Goal: Information Seeking & Learning: Learn about a topic

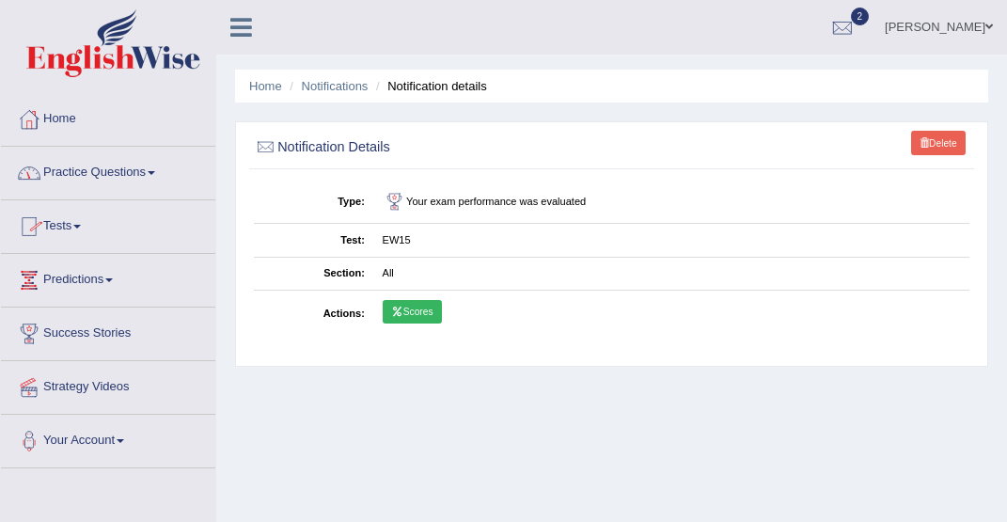
click at [81, 227] on span at bounding box center [77, 227] width 8 height 4
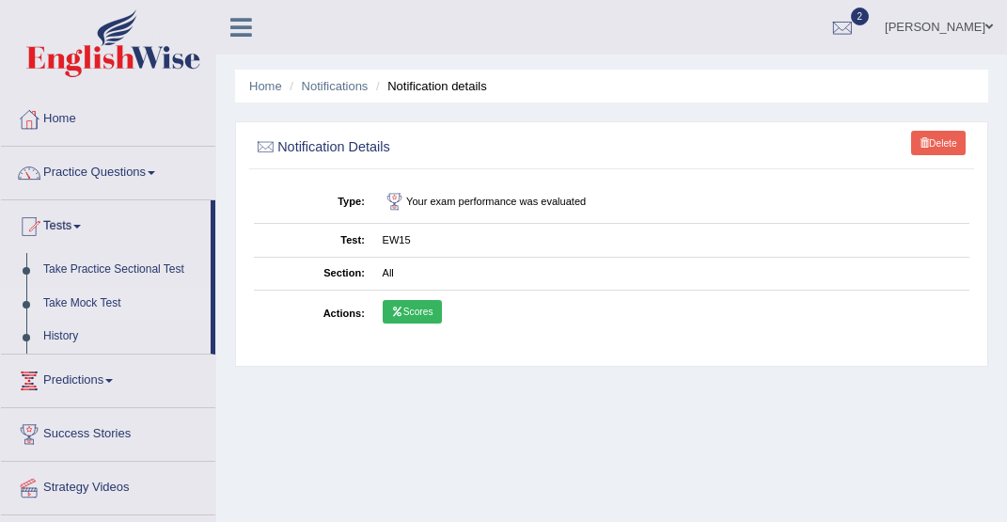
click at [99, 304] on link "Take Mock Test" at bounding box center [123, 304] width 176 height 34
click at [78, 304] on link "Take Mock Test" at bounding box center [123, 304] width 176 height 34
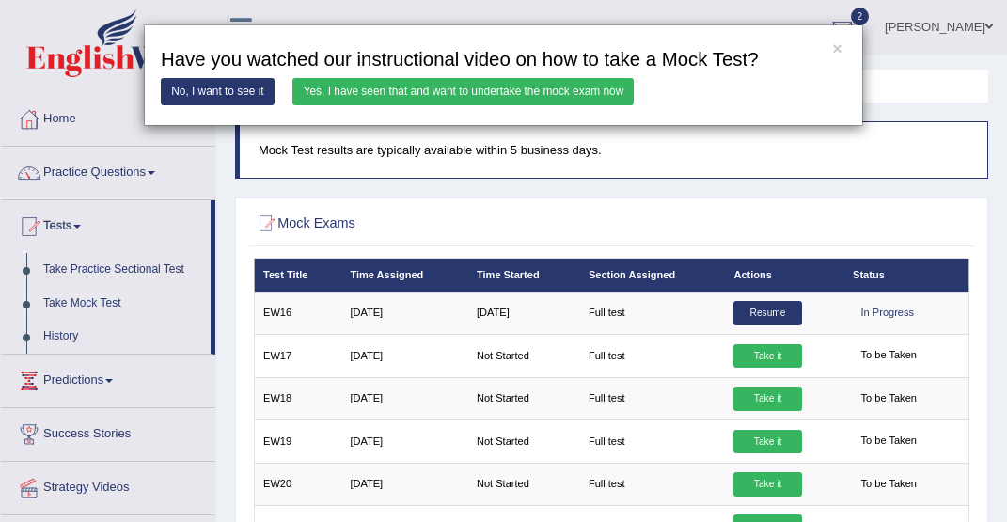
click at [411, 92] on link "Yes, I have seen that and want to undertake the mock exam now" at bounding box center [462, 91] width 341 height 27
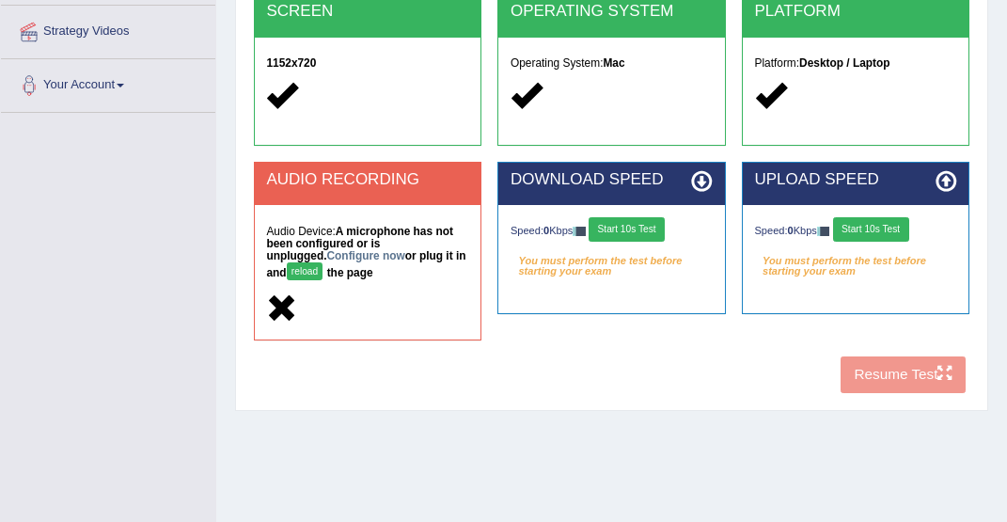
scroll to position [356, 0]
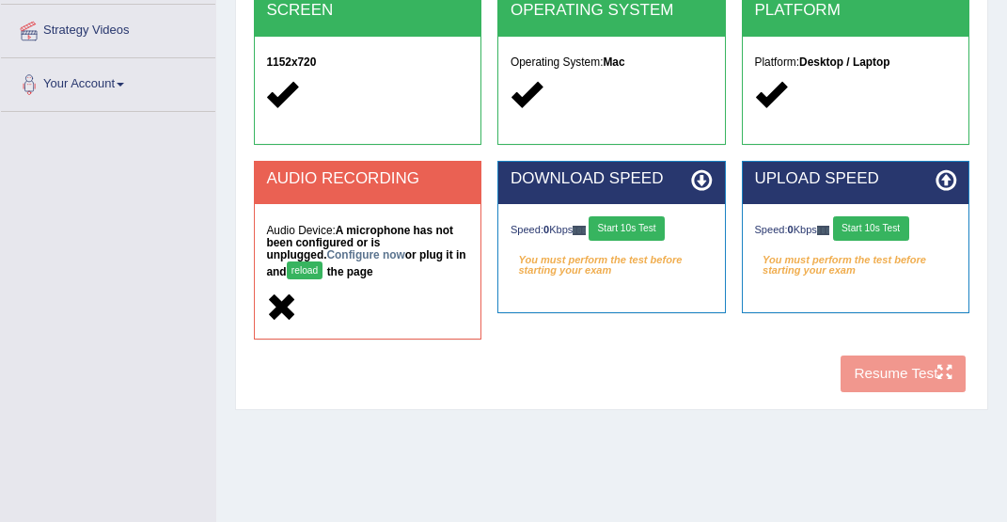
click at [290, 267] on button "reload" at bounding box center [305, 270] width 37 height 18
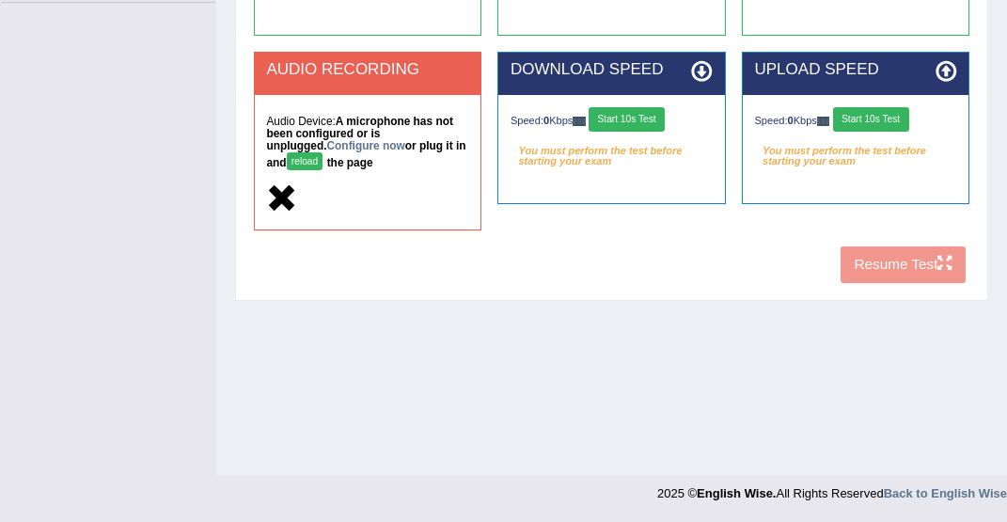
scroll to position [465, 0]
click at [327, 144] on link "Configure now" at bounding box center [366, 145] width 78 height 13
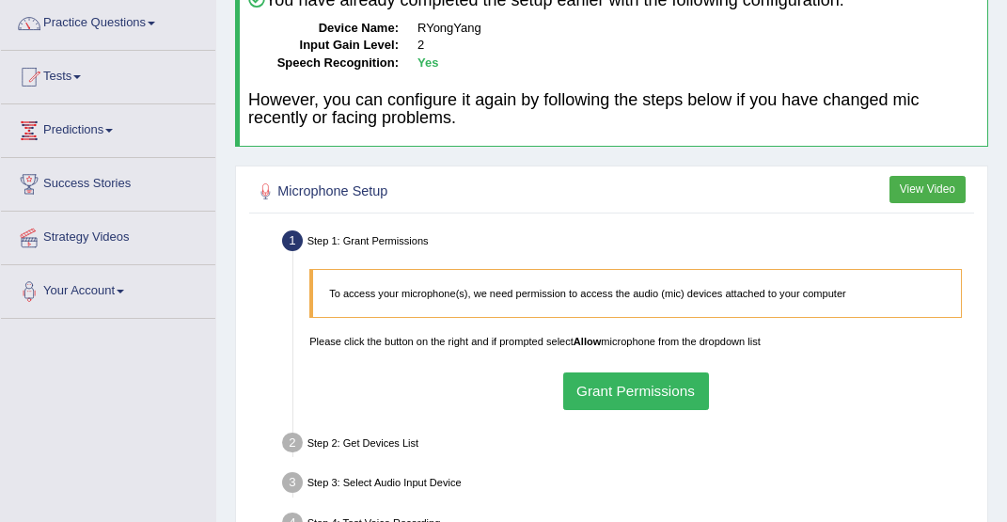
scroll to position [155, 0]
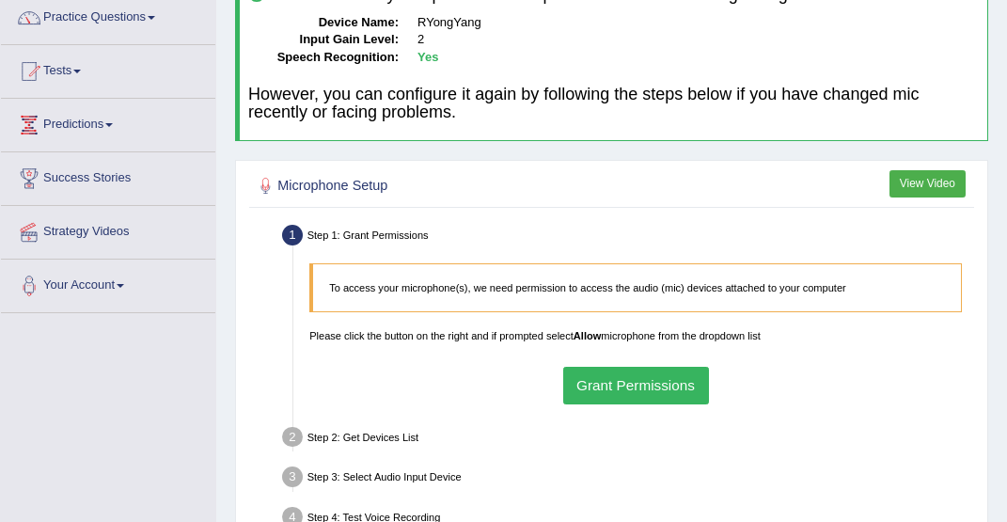
click at [633, 384] on button "Grant Permissions" at bounding box center [636, 385] width 146 height 37
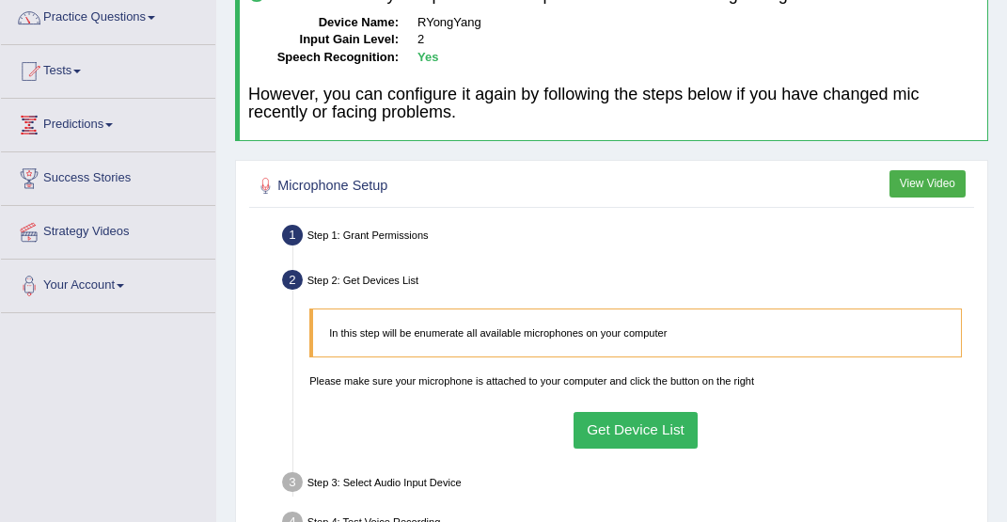
click at [648, 441] on button "Get Device List" at bounding box center [635, 430] width 125 height 37
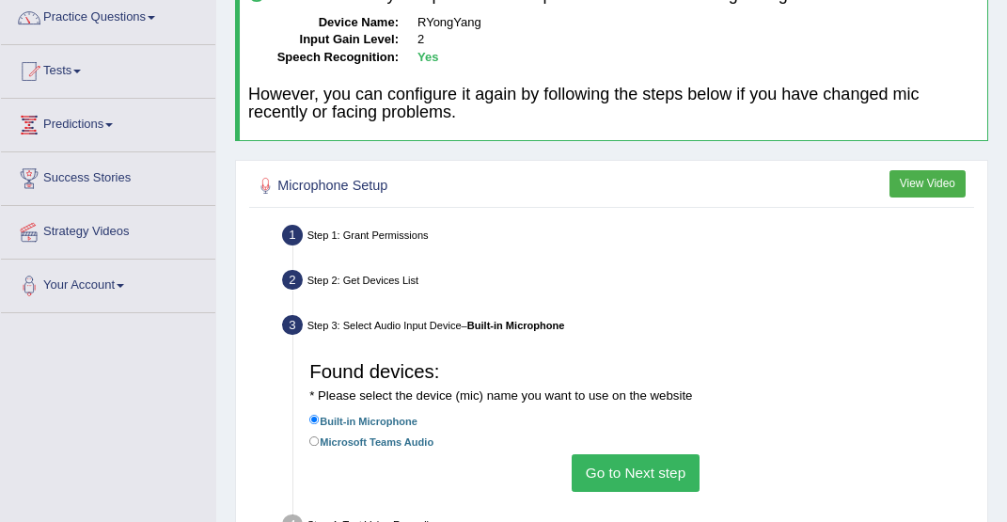
click at [621, 472] on button "Go to Next step" at bounding box center [635, 472] width 127 height 37
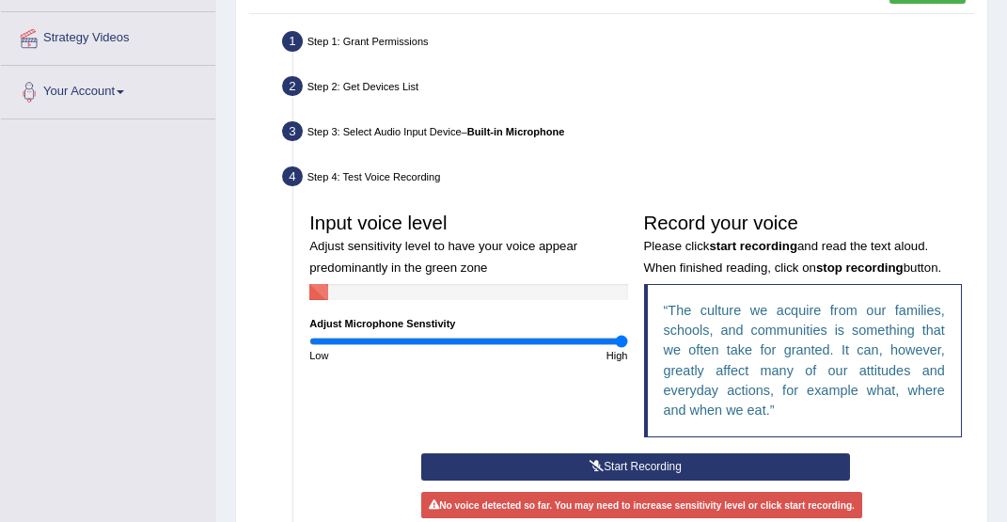
scroll to position [352, 0]
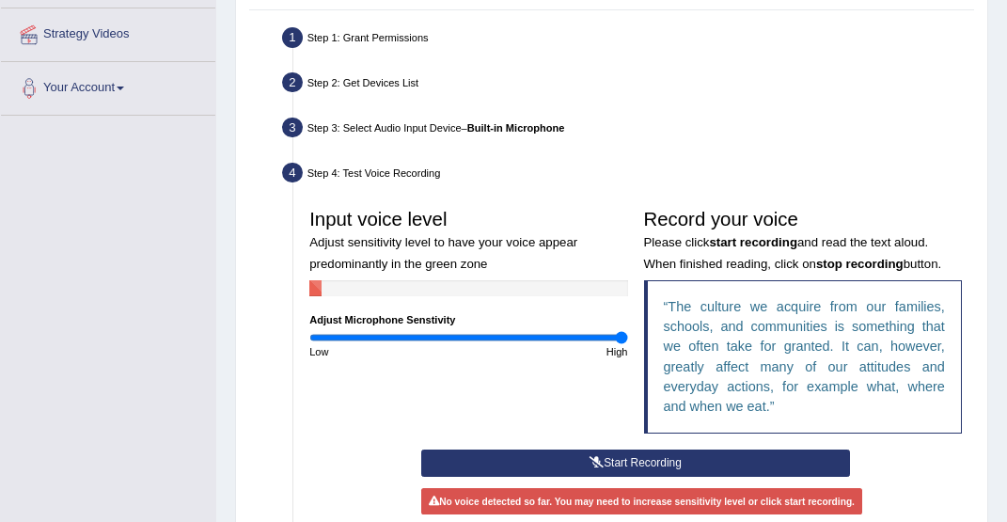
click at [621, 472] on button "Start Recording" at bounding box center [636, 462] width 430 height 27
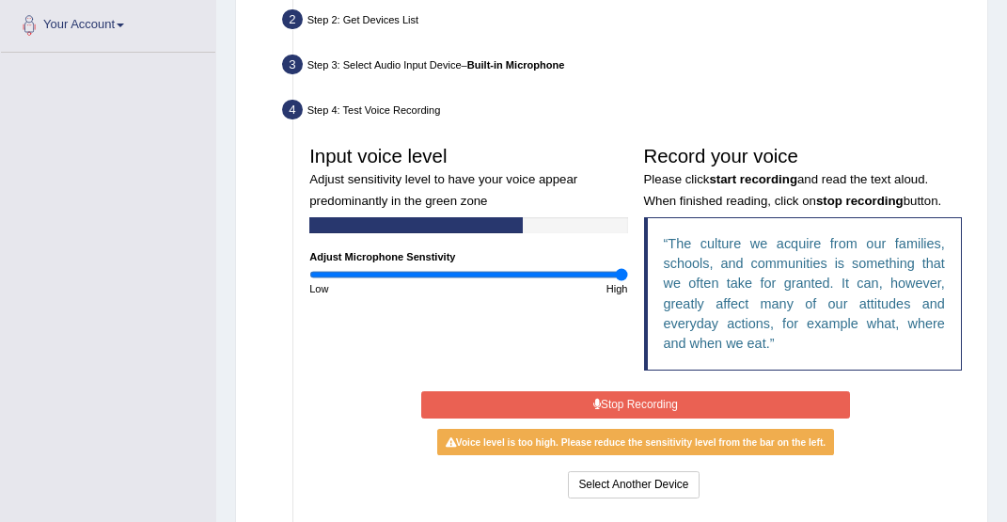
scroll to position [418, 0]
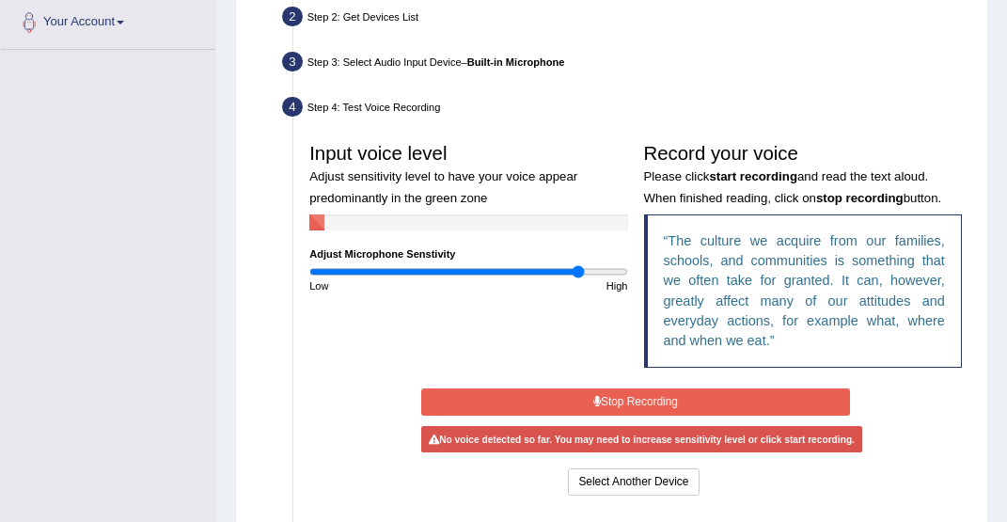
drag, startPoint x: 619, startPoint y: 290, endPoint x: 576, endPoint y: 295, distance: 42.6
click at [577, 293] on div "Input voice level Adjust sensitivity level to have your voice appear predominan…" at bounding box center [469, 213] width 334 height 159
click at [608, 415] on button "Stop Recording" at bounding box center [636, 401] width 430 height 27
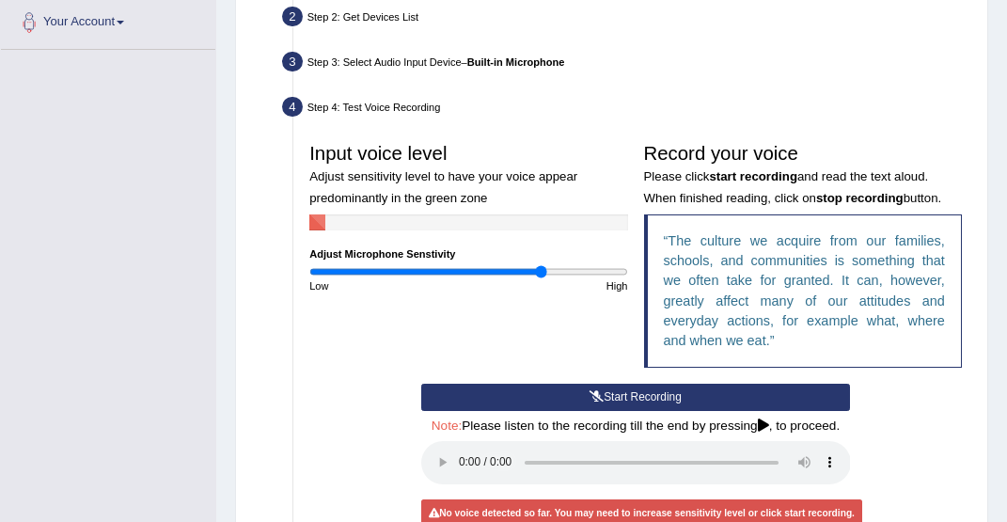
drag, startPoint x: 575, startPoint y: 291, endPoint x: 540, endPoint y: 292, distance: 35.7
click at [541, 293] on div "Input voice level Adjust sensitivity level to have your voice appear predominan…" at bounding box center [469, 213] width 334 height 159
click at [634, 407] on button "Start Recording" at bounding box center [636, 397] width 430 height 27
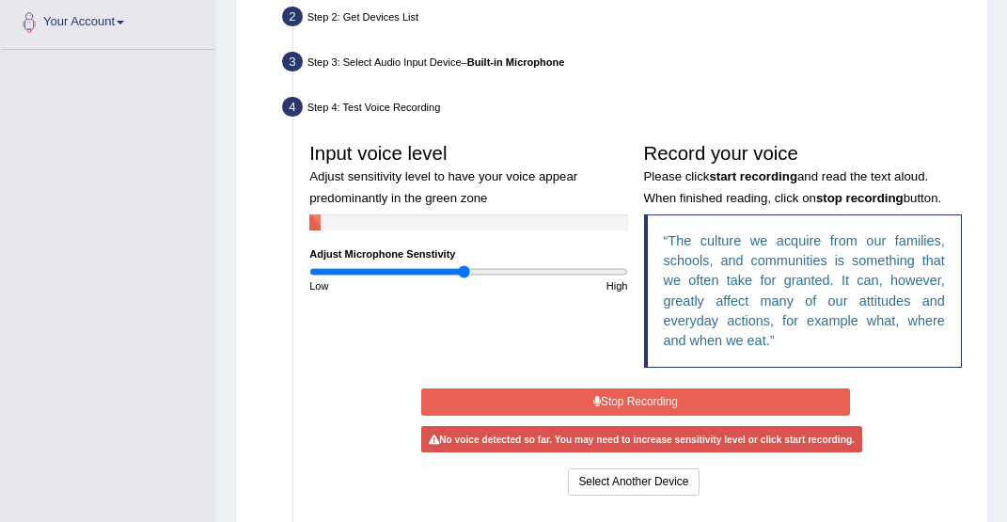
drag, startPoint x: 529, startPoint y: 290, endPoint x: 463, endPoint y: 292, distance: 65.9
type input "0.98"
click at [463, 292] on div "Input voice level Adjust sensitivity level to have your voice appear predominan…" at bounding box center [469, 213] width 334 height 159
click at [646, 404] on button "Stop Recording" at bounding box center [636, 401] width 430 height 27
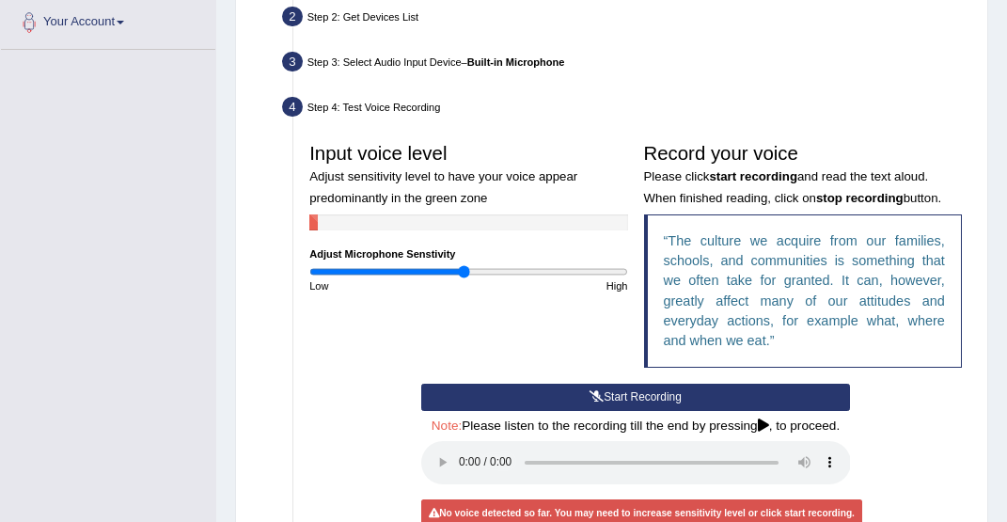
click at [646, 404] on button "Start Recording" at bounding box center [636, 397] width 430 height 27
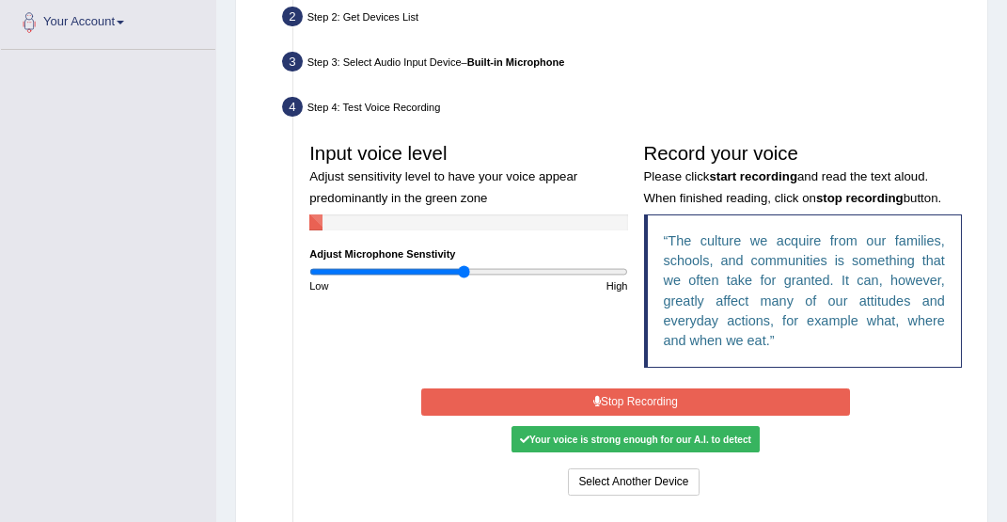
click at [667, 413] on button "Stop Recording" at bounding box center [636, 401] width 430 height 27
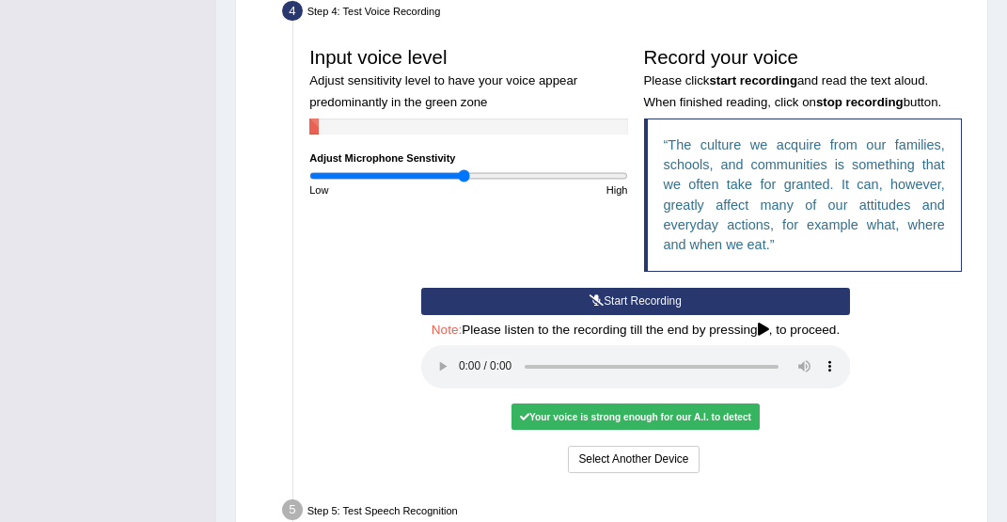
scroll to position [544, 0]
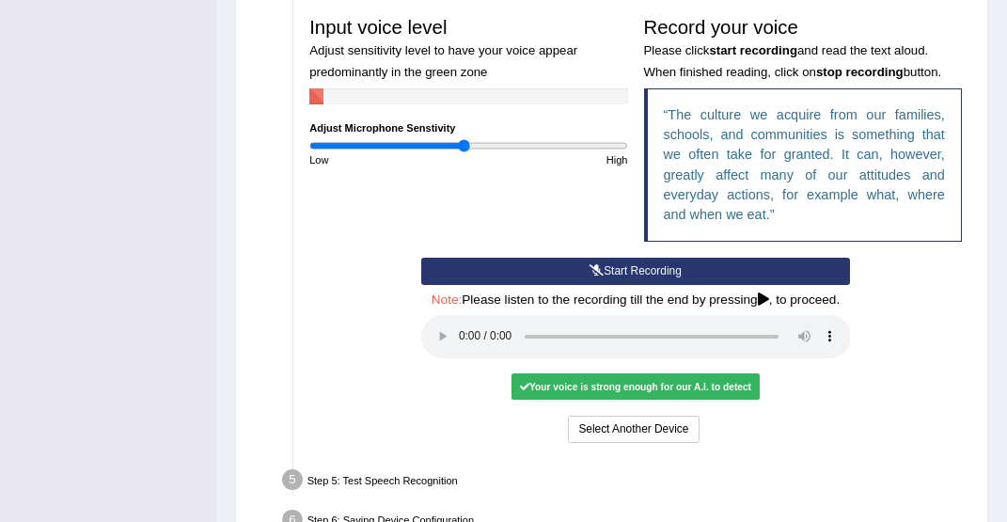
click at [462, 353] on audio at bounding box center [636, 336] width 430 height 43
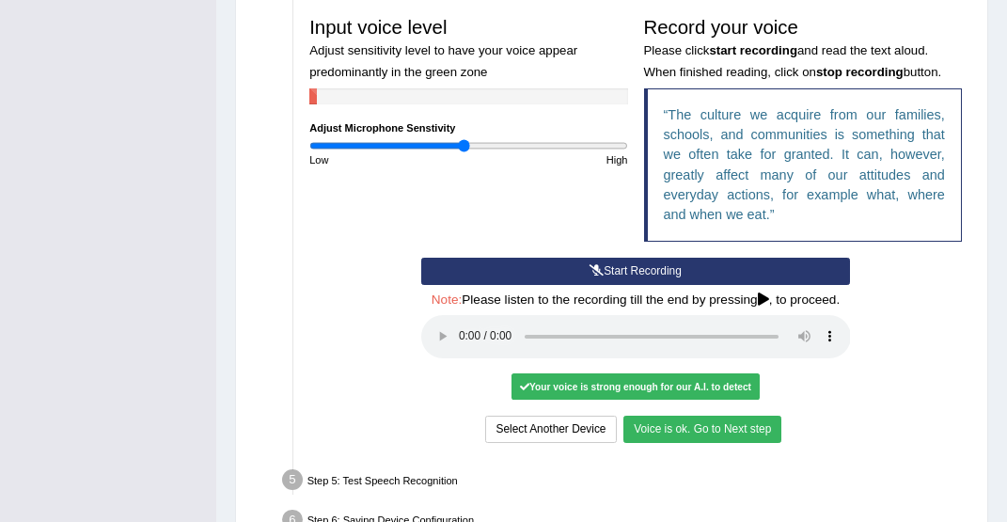
click at [712, 438] on button "Voice is ok. Go to Next step" at bounding box center [702, 428] width 158 height 27
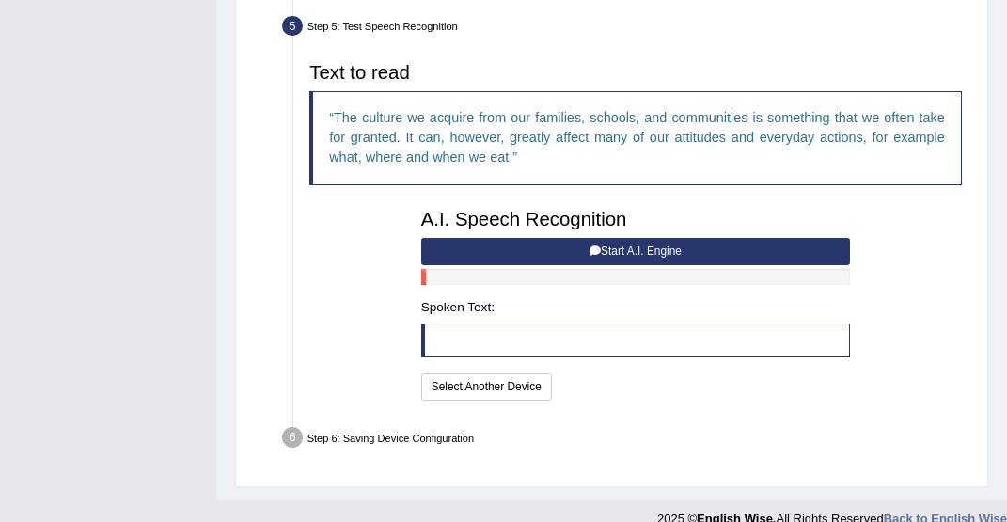
click at [665, 265] on button "Start A.I. Engine" at bounding box center [636, 251] width 430 height 27
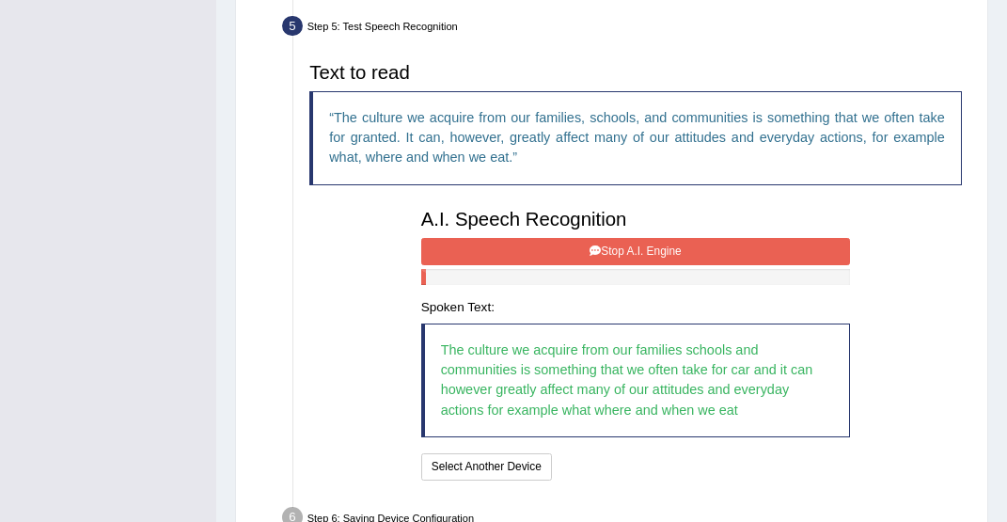
click at [665, 265] on button "Stop A.I. Engine" at bounding box center [636, 251] width 430 height 27
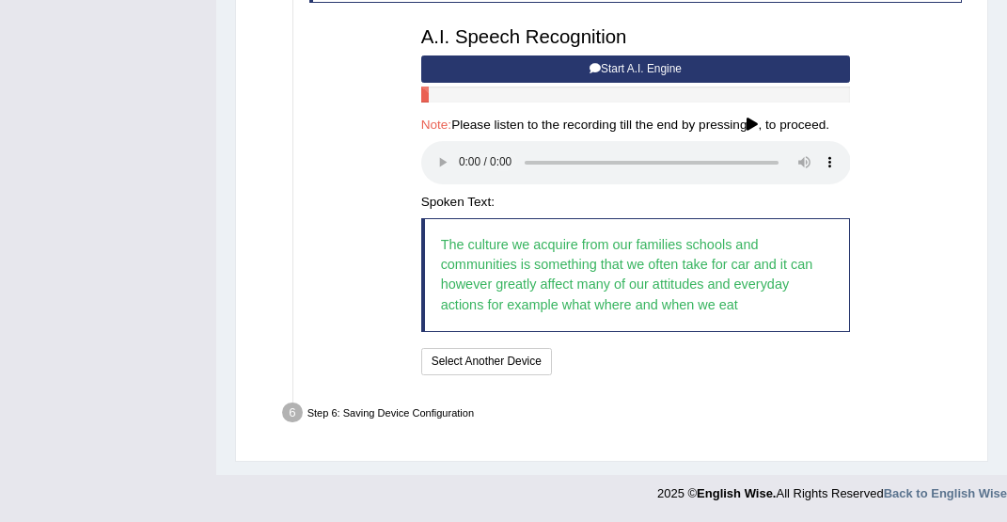
scroll to position [739, 0]
click at [463, 170] on audio at bounding box center [636, 162] width 430 height 43
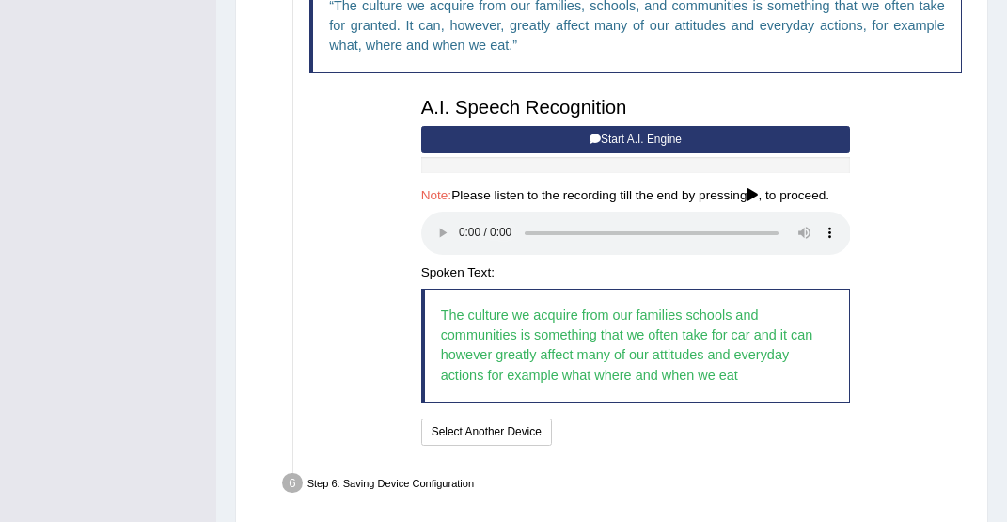
scroll to position [653, 0]
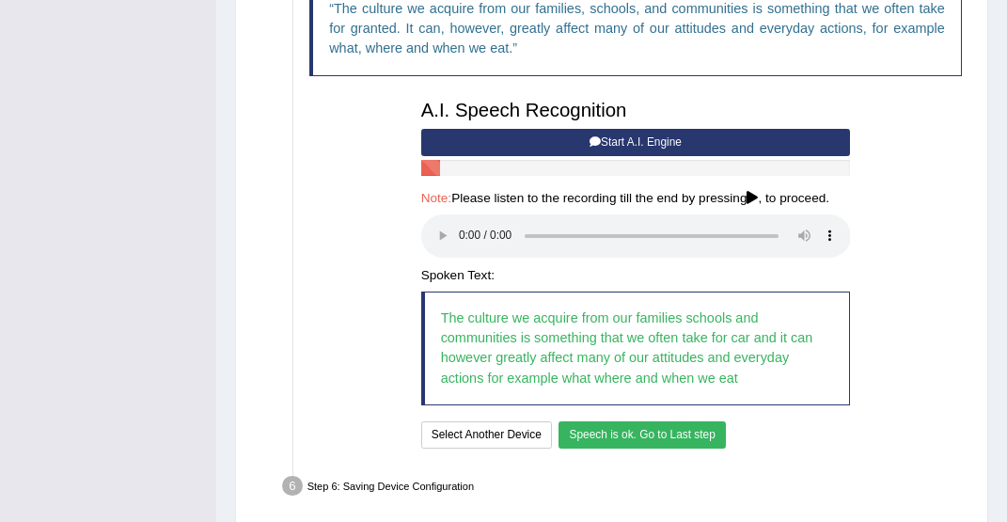
click at [657, 446] on button "Speech is ok. Go to Last step" at bounding box center [641, 434] width 167 height 27
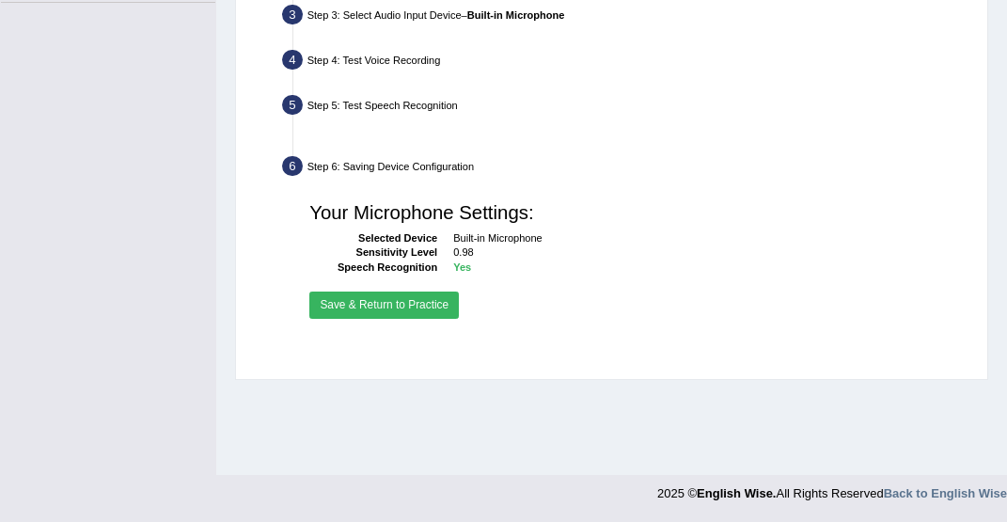
scroll to position [465, 0]
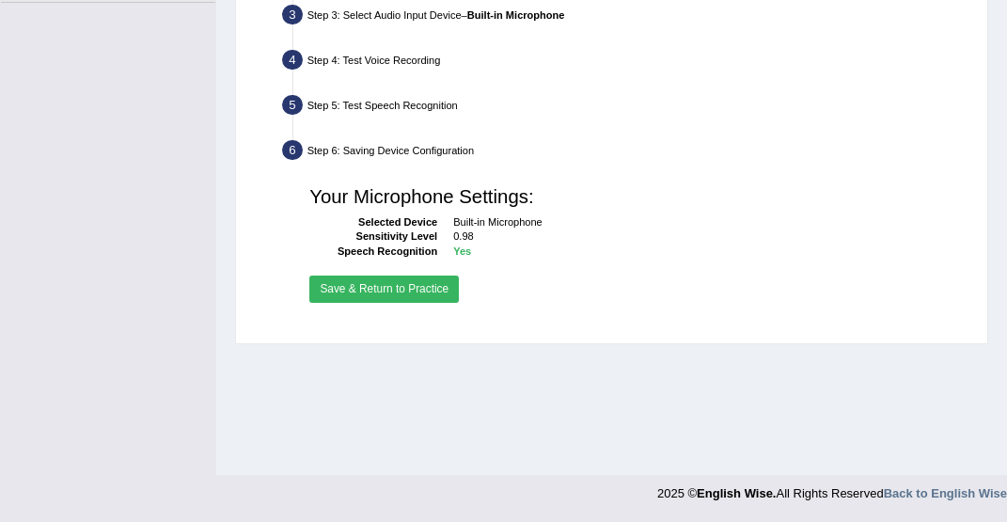
click at [401, 303] on button "Save & Return to Practice" at bounding box center [383, 288] width 149 height 27
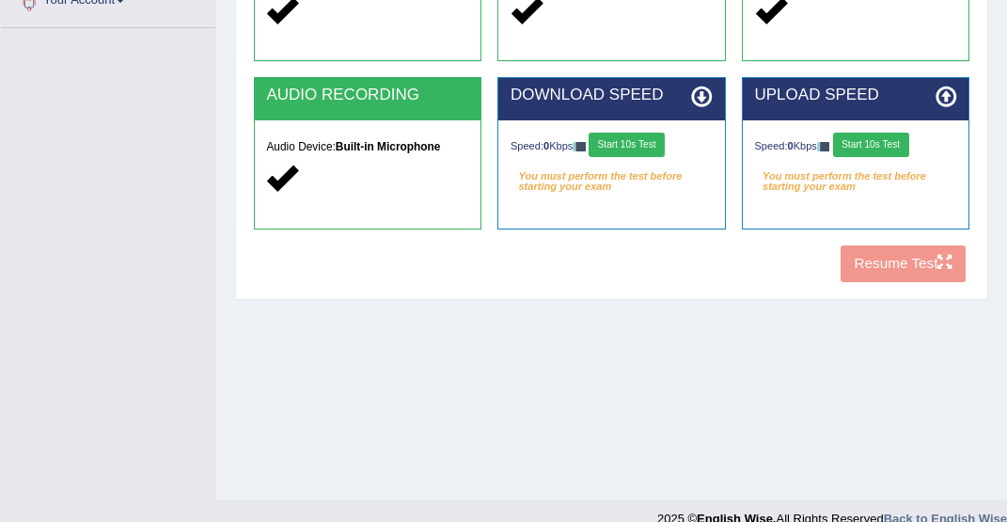
scroll to position [446, 0]
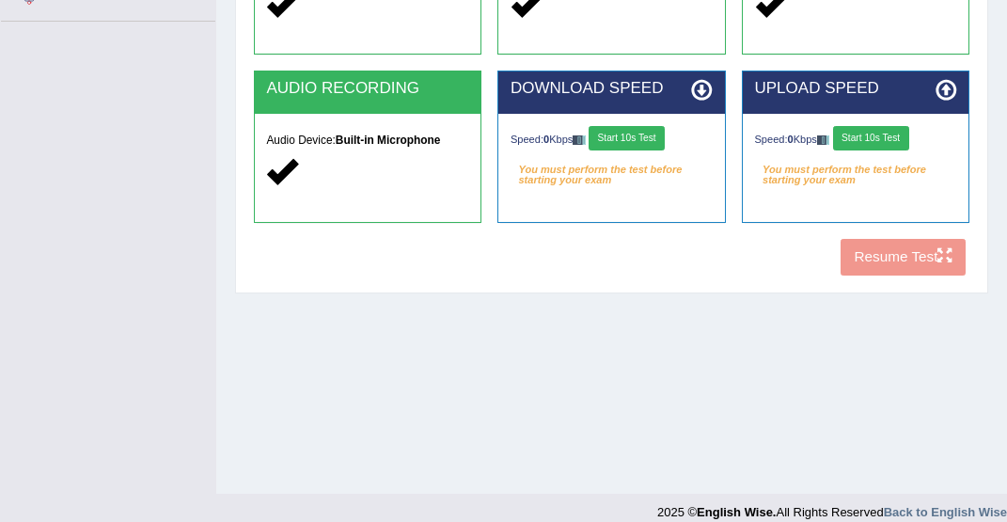
click at [634, 140] on button "Start 10s Test" at bounding box center [626, 138] width 76 height 24
click at [885, 140] on button "Start 10s Test" at bounding box center [871, 138] width 76 height 24
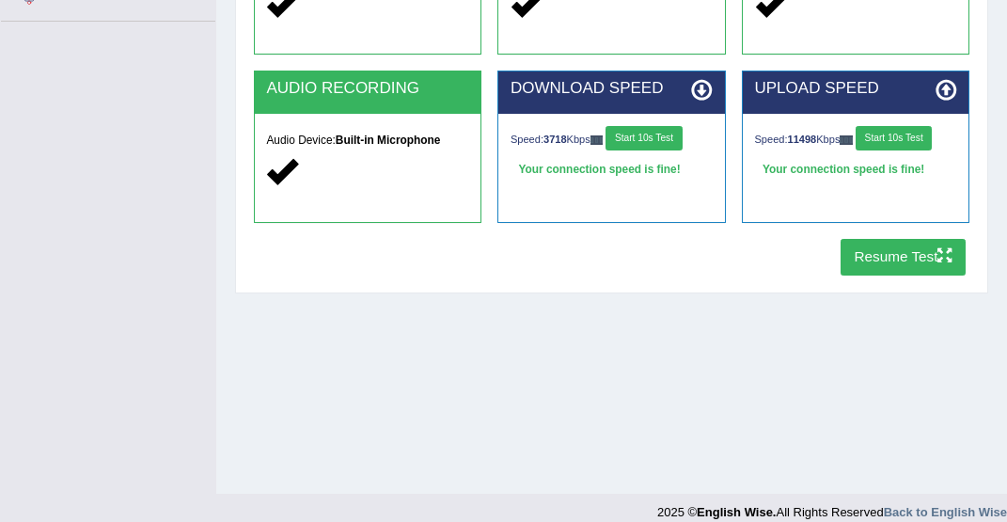
click at [884, 258] on button "Resume Test" at bounding box center [902, 257] width 125 height 37
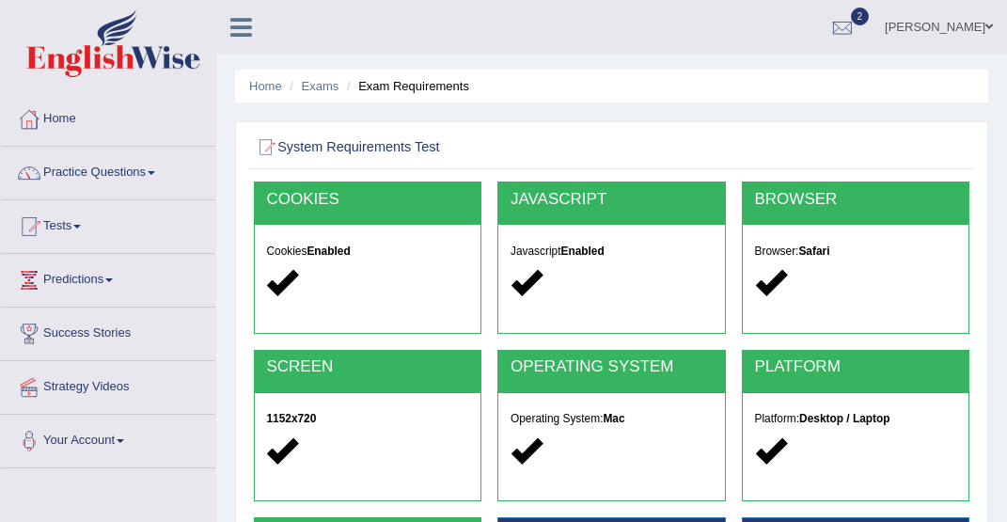
scroll to position [0, 0]
click at [73, 124] on link "Home" at bounding box center [108, 116] width 214 height 47
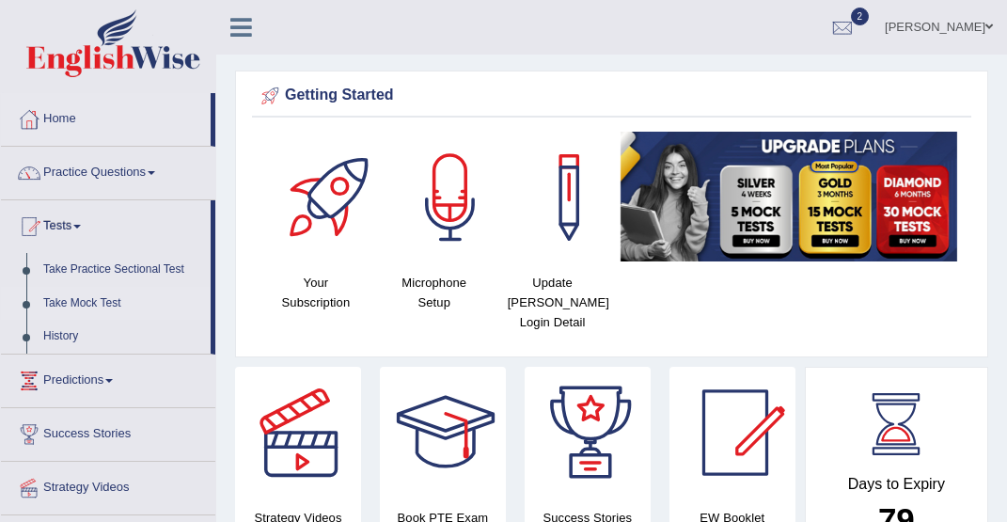
click at [105, 303] on link "Take Mock Test" at bounding box center [123, 304] width 176 height 34
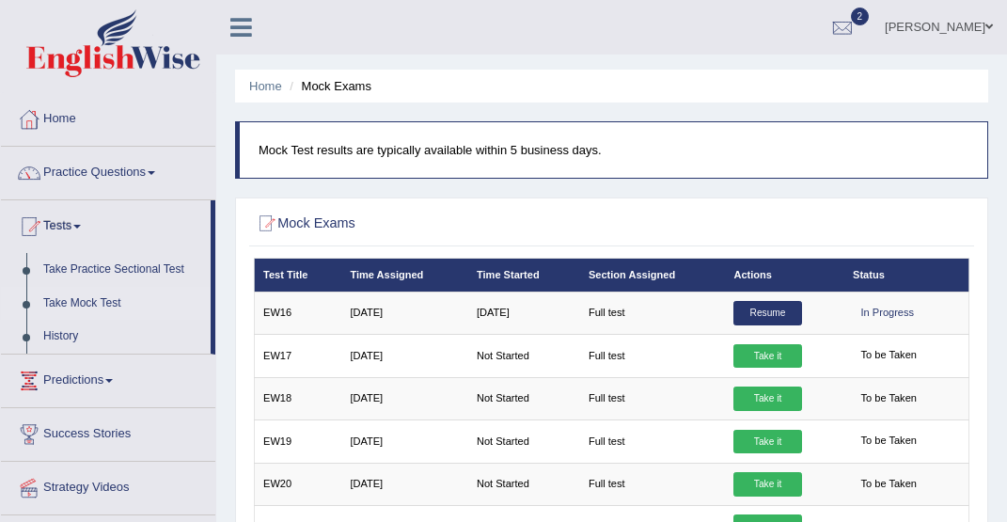
click at [774, 344] on link "Take it" at bounding box center [767, 356] width 68 height 24
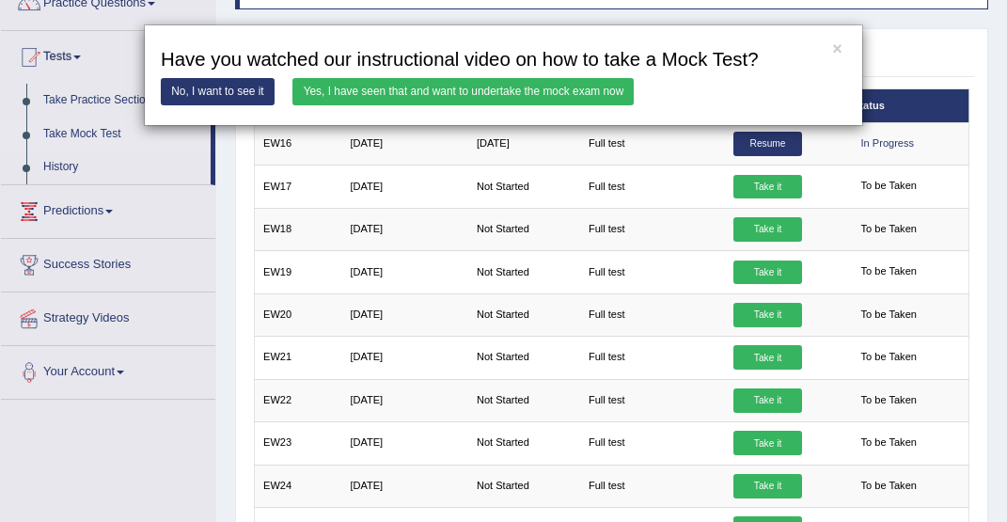
click at [400, 91] on link "Yes, I have seen that and want to undertake the mock exam now" at bounding box center [462, 91] width 341 height 27
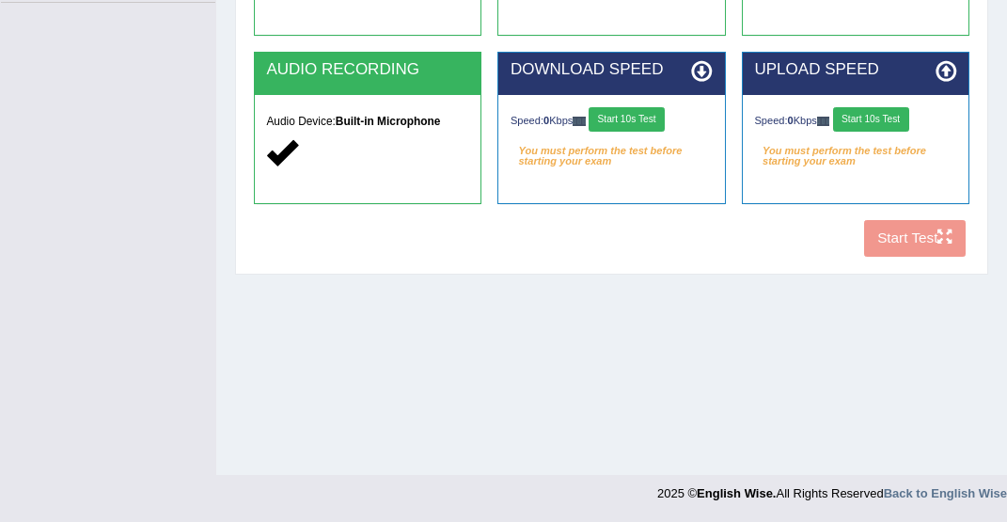
scroll to position [465, 0]
click at [642, 119] on button "Start 10s Test" at bounding box center [626, 119] width 76 height 24
click at [893, 123] on button "Start 10s Test" at bounding box center [871, 119] width 76 height 24
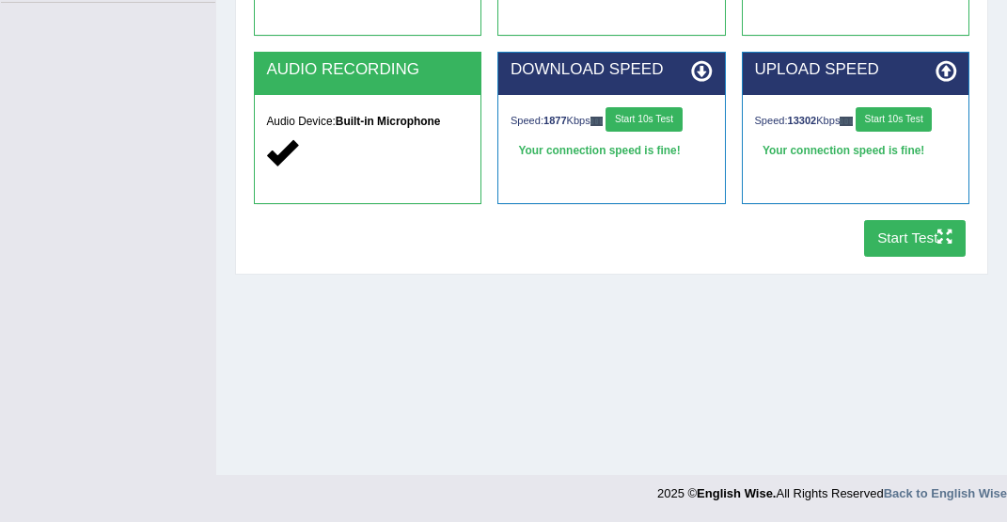
click at [908, 247] on button "Start Test" at bounding box center [915, 238] width 102 height 37
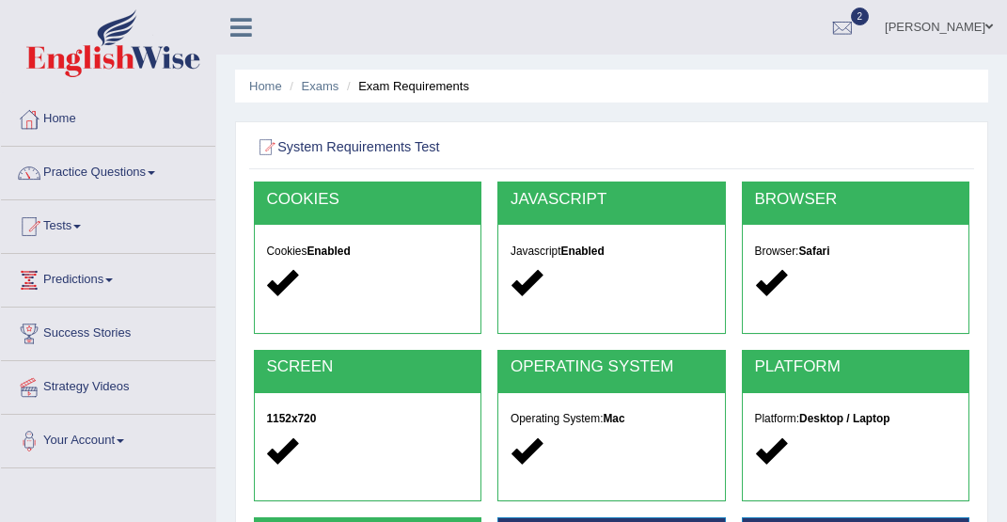
scroll to position [0, 0]
click at [81, 227] on span at bounding box center [77, 227] width 8 height 4
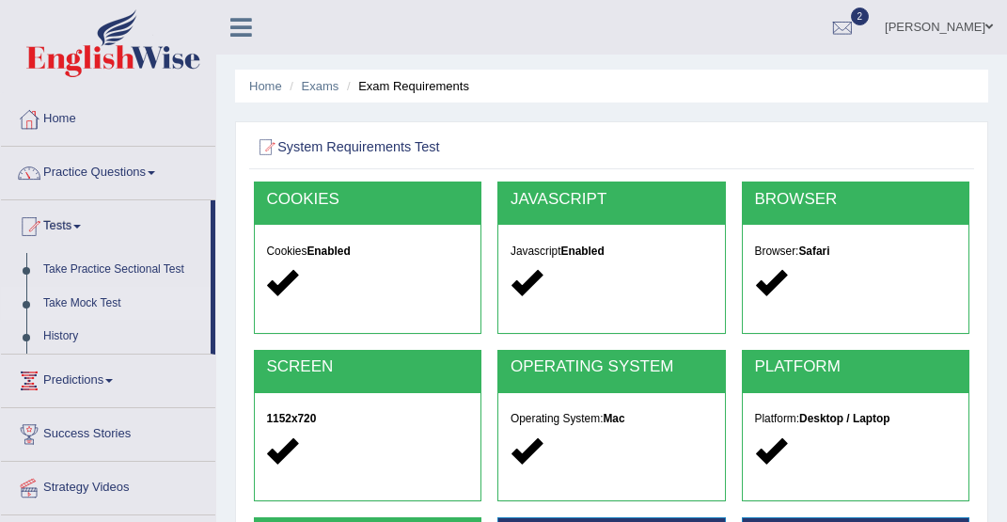
click at [106, 303] on link "Take Mock Test" at bounding box center [123, 304] width 176 height 34
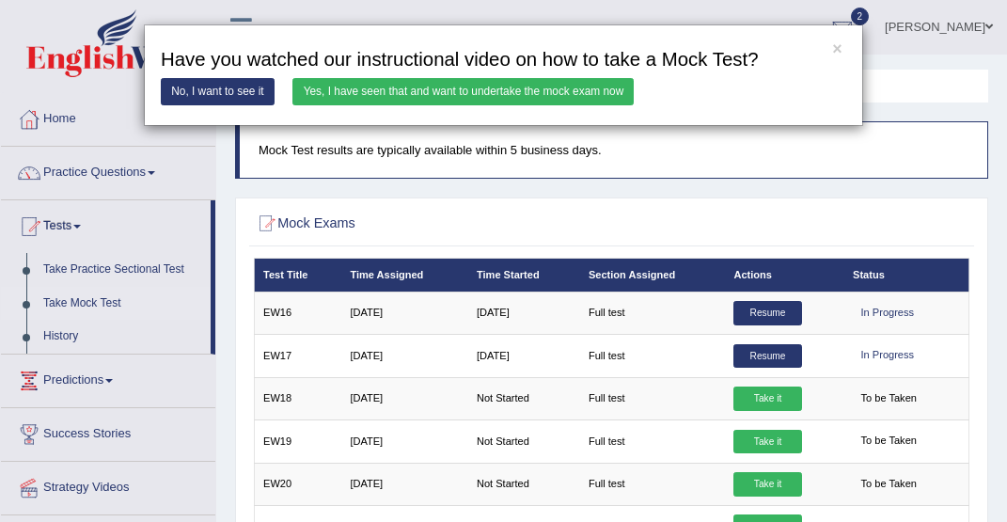
click at [363, 86] on link "Yes, I have seen that and want to undertake the mock exam now" at bounding box center [462, 91] width 341 height 27
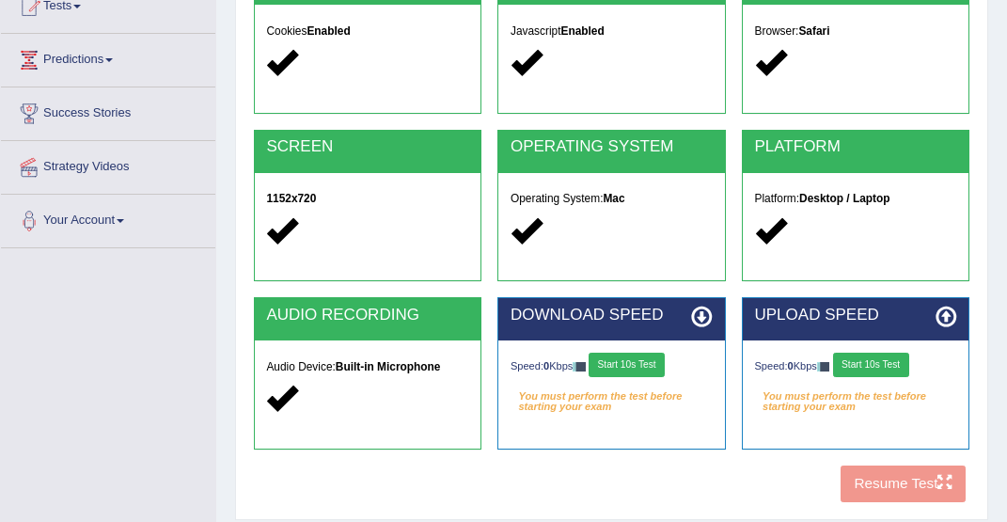
scroll to position [222, 0]
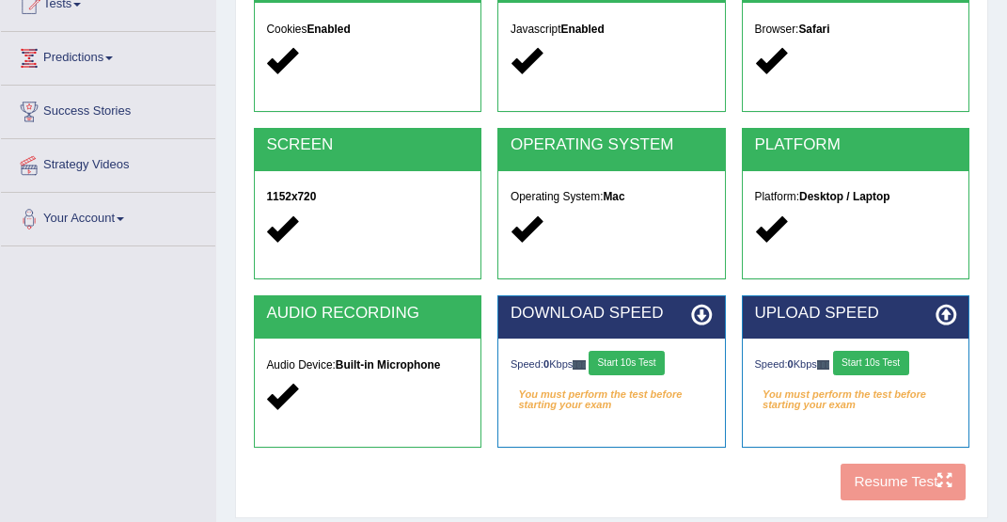
click at [637, 356] on button "Start 10s Test" at bounding box center [626, 363] width 76 height 24
click at [874, 358] on button "Start 10s Test" at bounding box center [871, 363] width 76 height 24
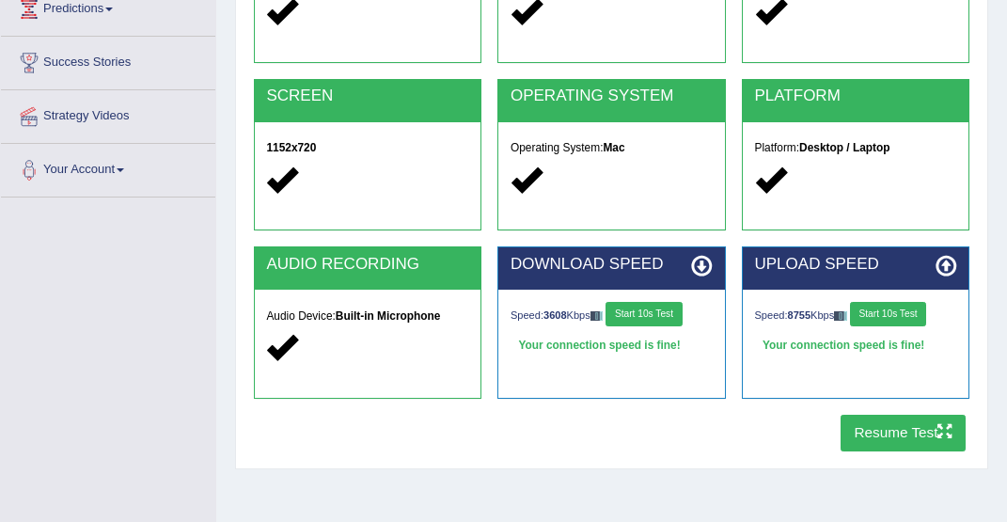
scroll to position [277, 0]
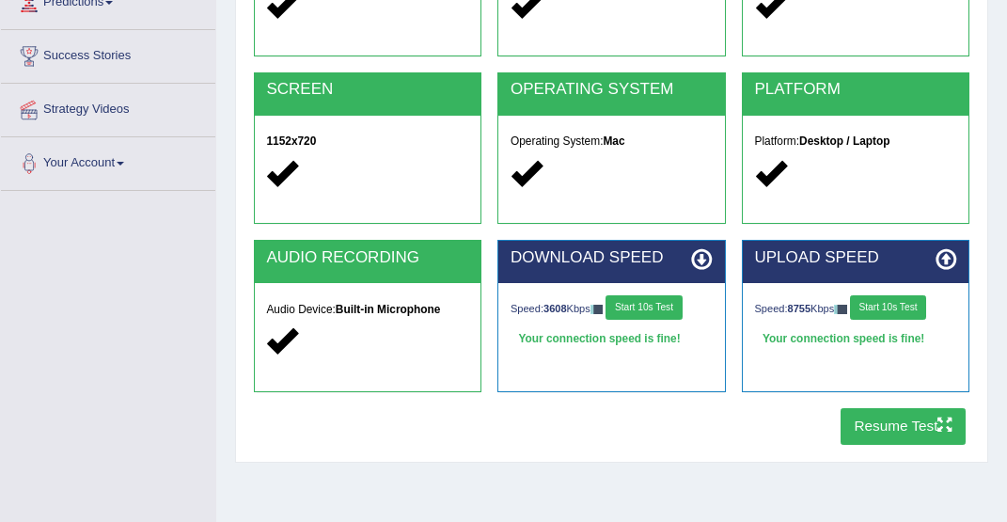
click at [907, 427] on button "Resume Test" at bounding box center [902, 426] width 125 height 37
click at [402, 311] on strong "Built-in Microphone" at bounding box center [388, 309] width 105 height 13
click at [289, 306] on h5 "Audio Device: Built-in Microphone" at bounding box center [367, 310] width 202 height 12
click at [381, 258] on h2 "AUDIO RECORDING" at bounding box center [367, 258] width 202 height 18
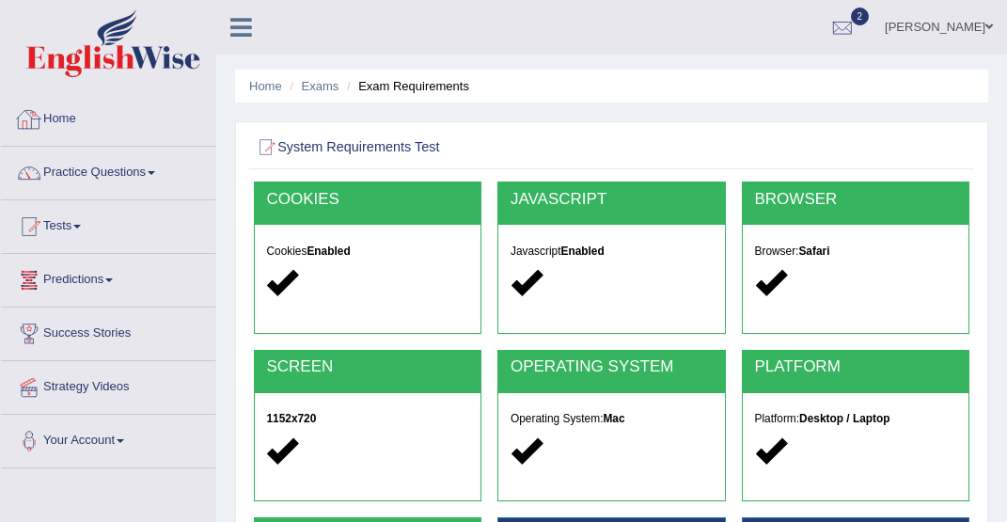
scroll to position [0, 0]
click at [245, 25] on icon at bounding box center [241, 27] width 22 height 24
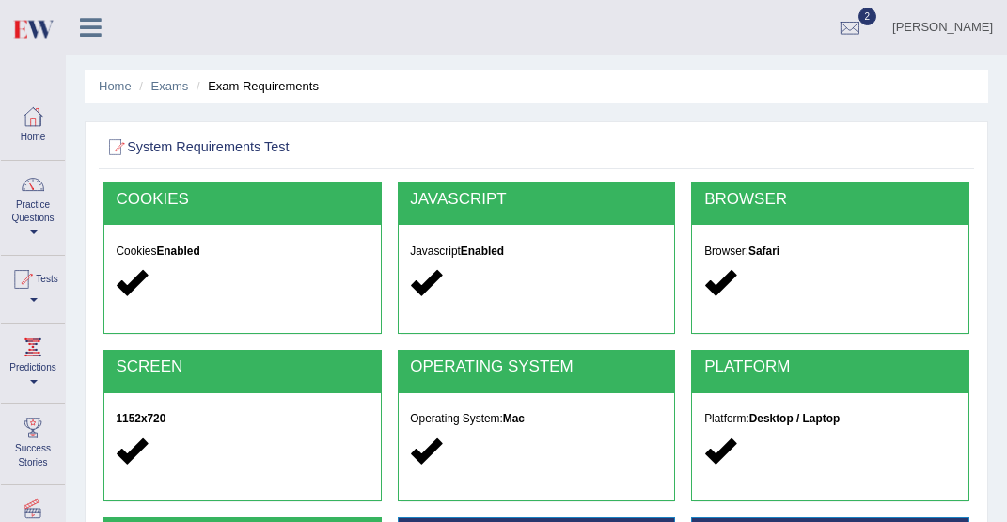
click at [85, 31] on icon at bounding box center [91, 27] width 22 height 24
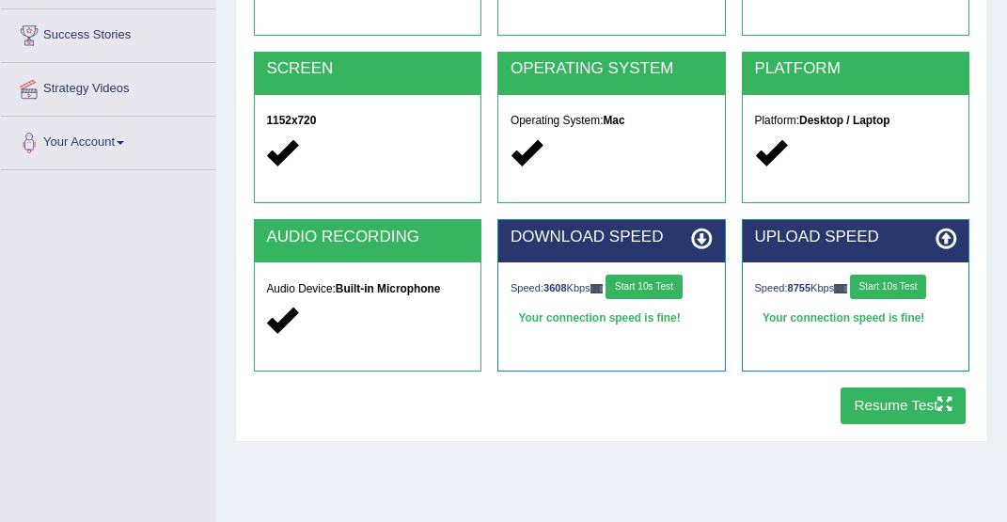
scroll to position [304, 0]
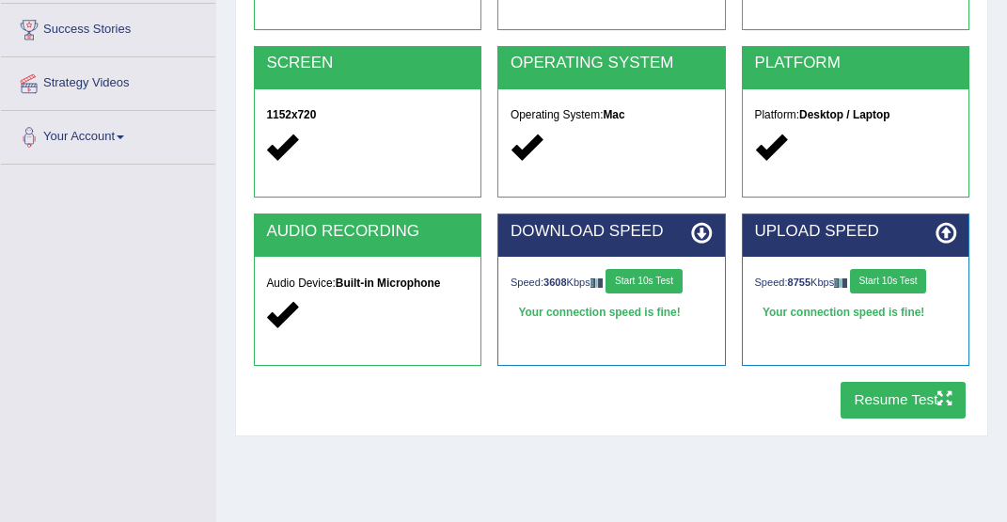
click at [883, 412] on button "Resume Test" at bounding box center [902, 400] width 125 height 37
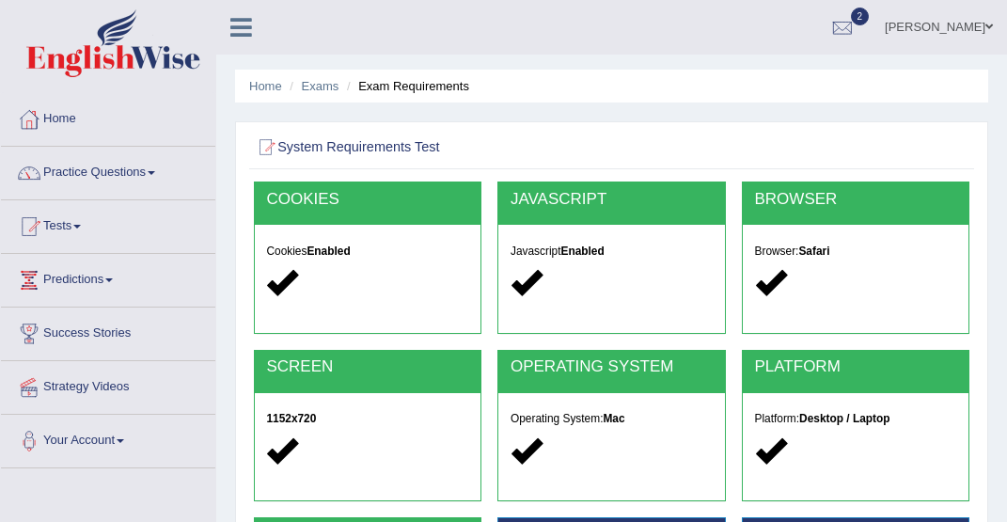
scroll to position [0, 0]
click at [81, 225] on span at bounding box center [77, 227] width 8 height 4
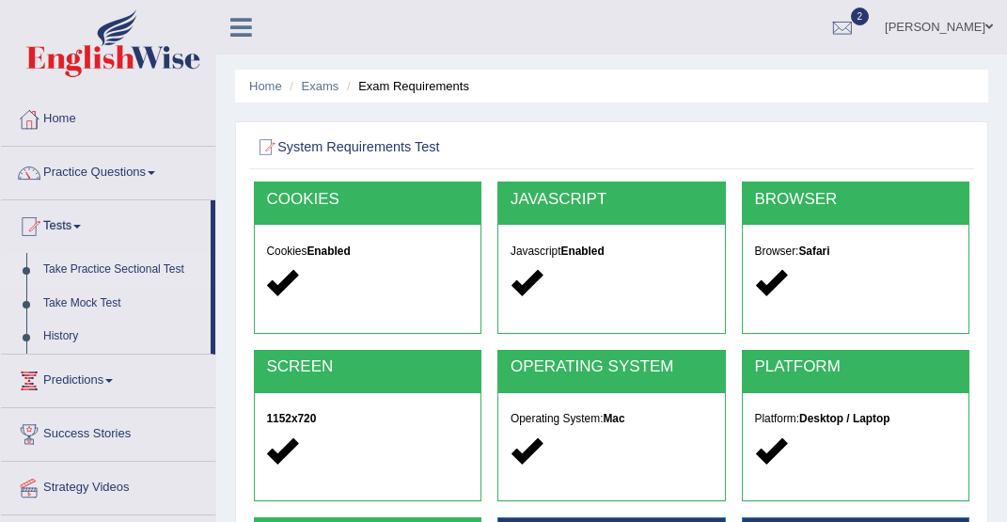
click at [119, 270] on link "Take Practice Sectional Test" at bounding box center [123, 270] width 176 height 34
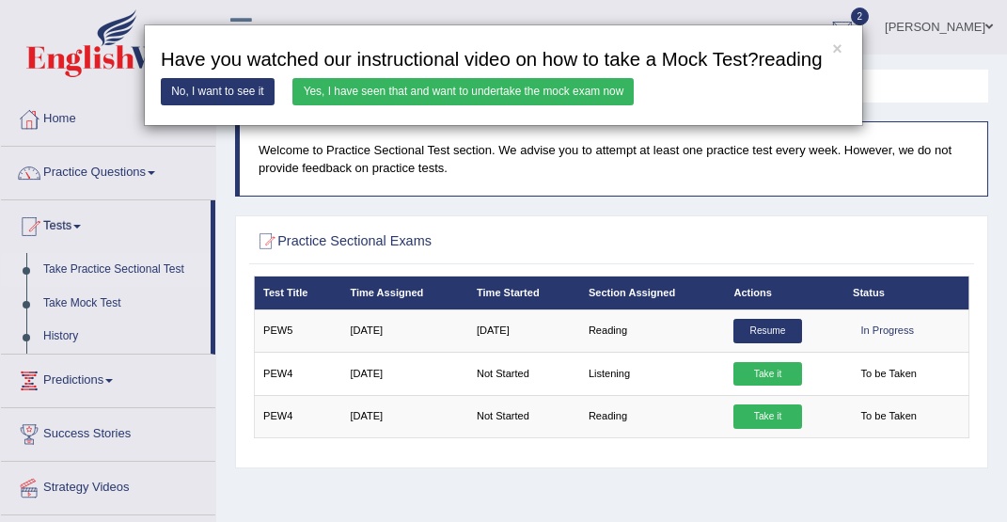
click at [478, 105] on link "Yes, I have seen that and want to undertake the mock exam now" at bounding box center [462, 91] width 341 height 27
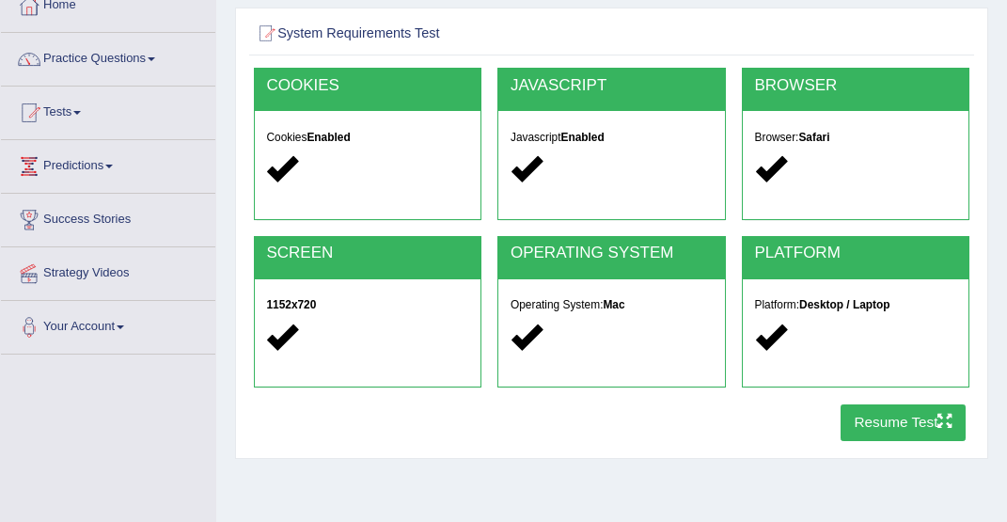
scroll to position [104, 0]
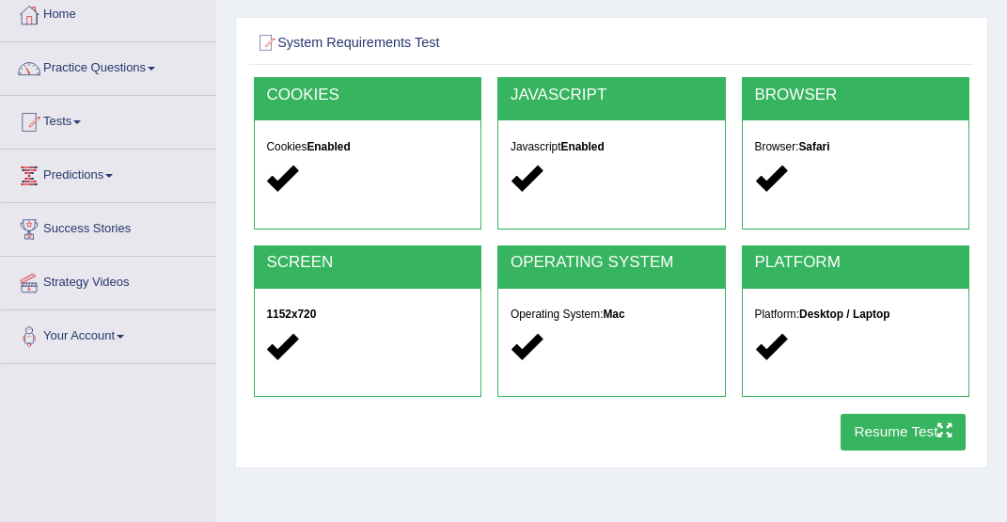
click at [886, 438] on button "Resume Test" at bounding box center [902, 432] width 125 height 37
click at [83, 118] on link "Tests" at bounding box center [108, 119] width 214 height 47
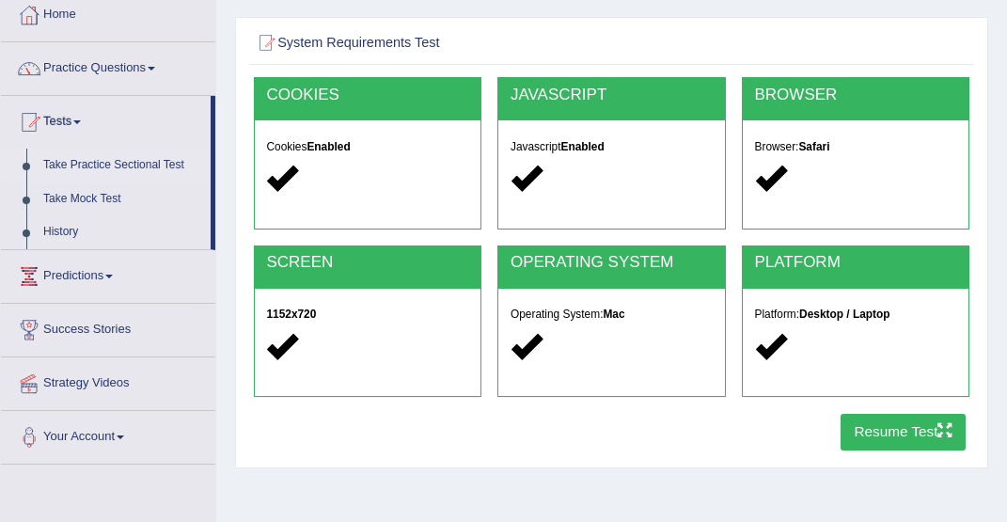
click at [118, 168] on link "Take Practice Sectional Test" at bounding box center [123, 166] width 176 height 34
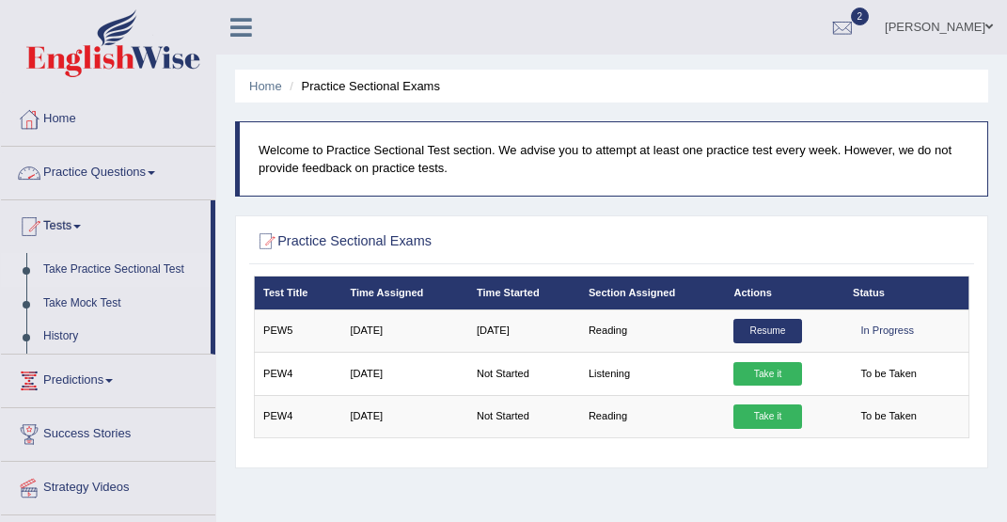
click at [164, 170] on link "Practice Questions" at bounding box center [108, 170] width 214 height 47
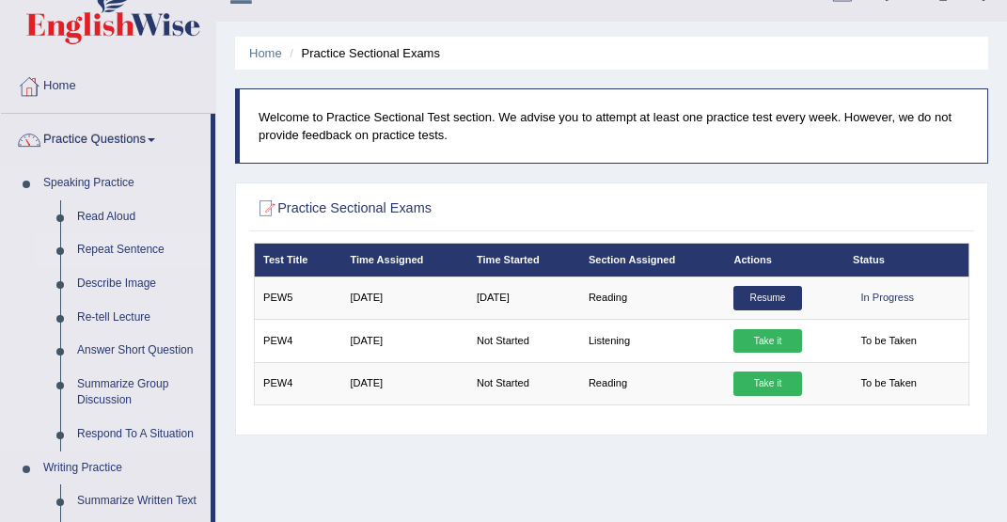
scroll to position [37, 0]
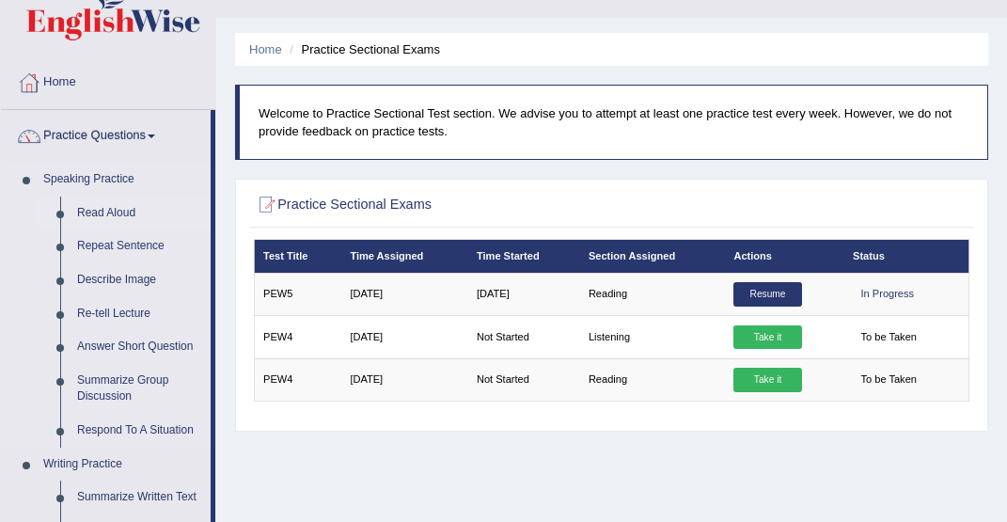
click at [118, 214] on link "Read Aloud" at bounding box center [140, 213] width 142 height 34
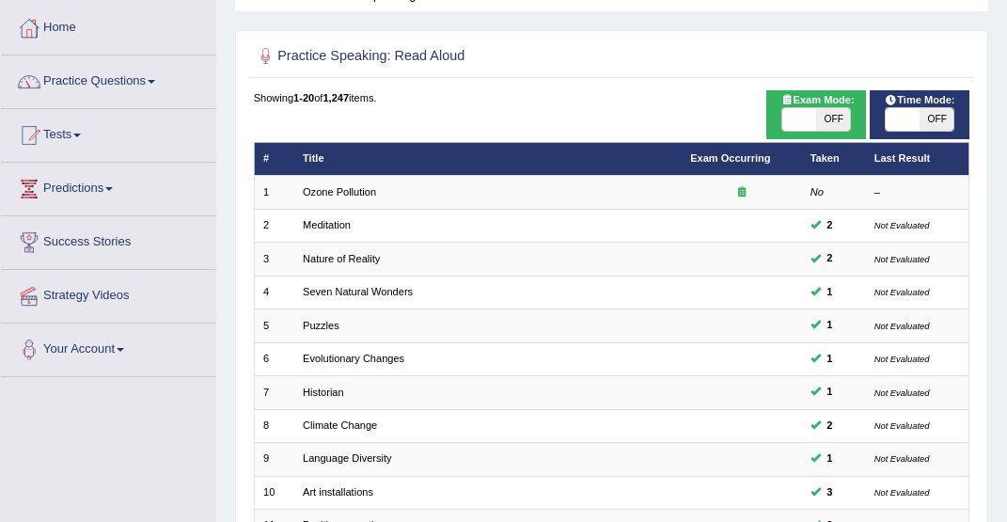
scroll to position [97, 0]
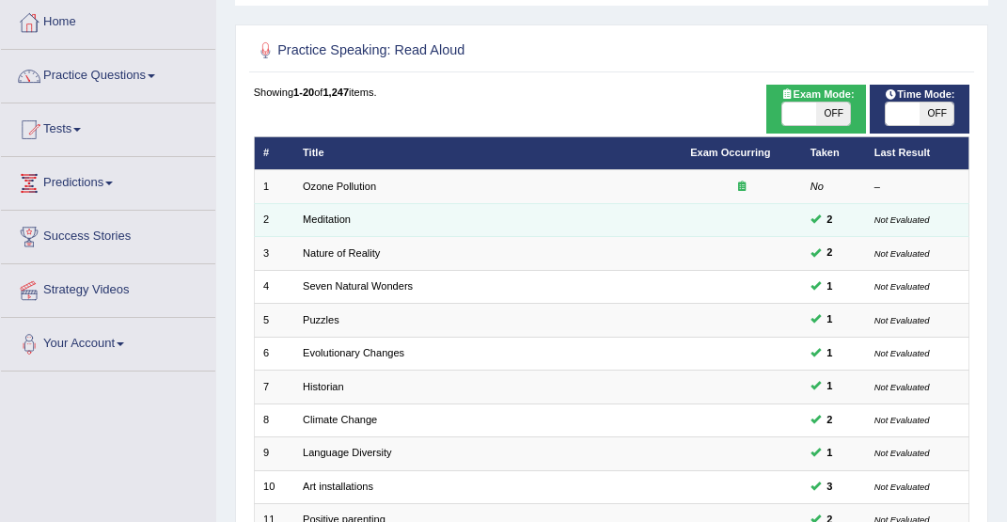
click at [787, 236] on td at bounding box center [741, 219] width 120 height 33
click at [333, 225] on link "Meditation" at bounding box center [327, 218] width 48 height 11
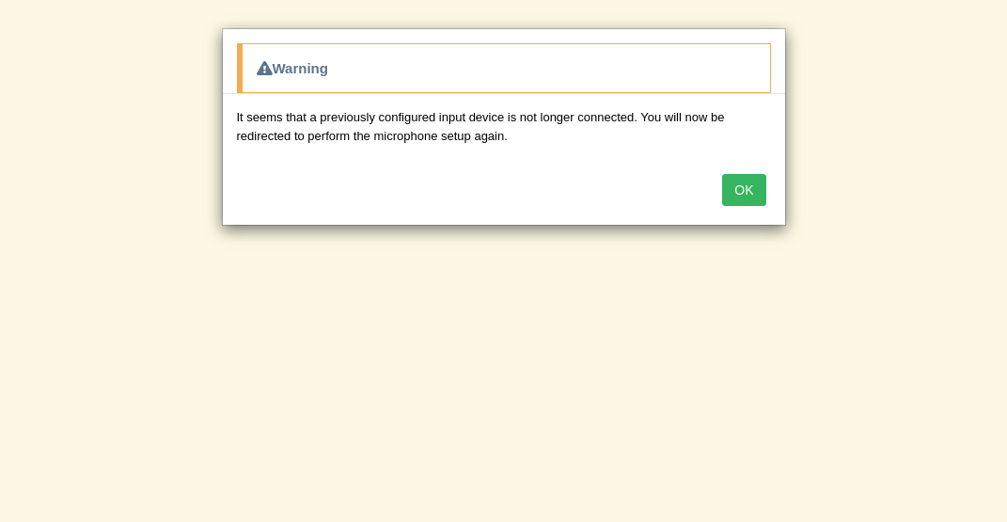
click at [743, 193] on button "OK" at bounding box center [743, 190] width 43 height 32
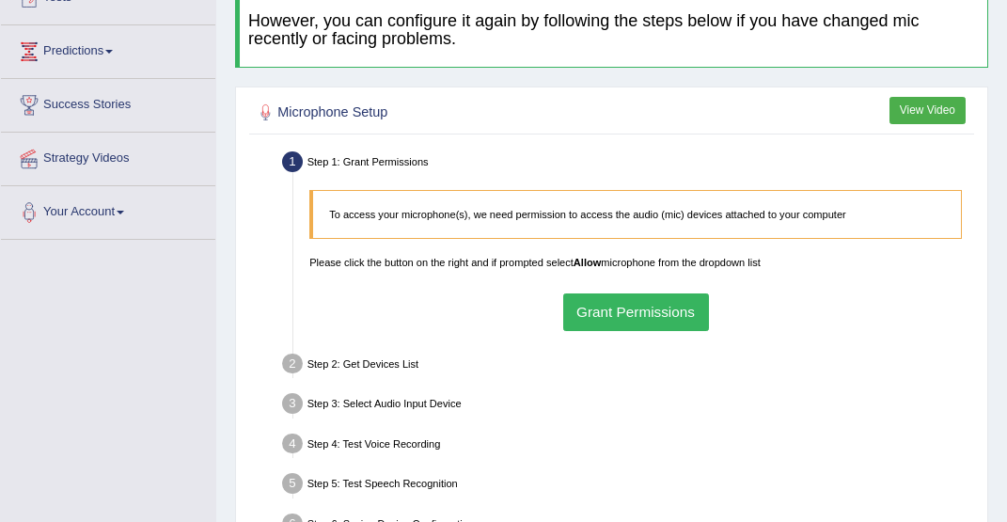
scroll to position [230, 0]
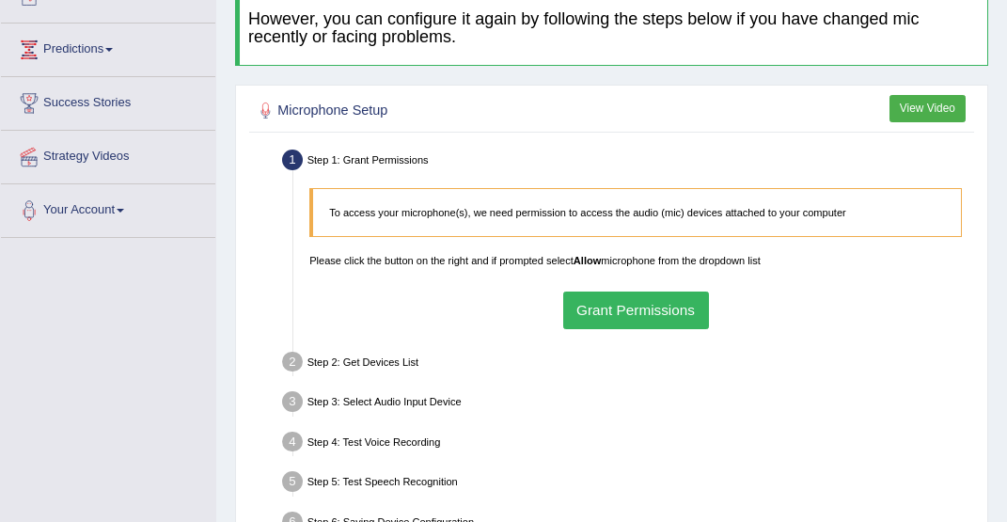
click at [635, 312] on button "Grant Permissions" at bounding box center [636, 309] width 146 height 37
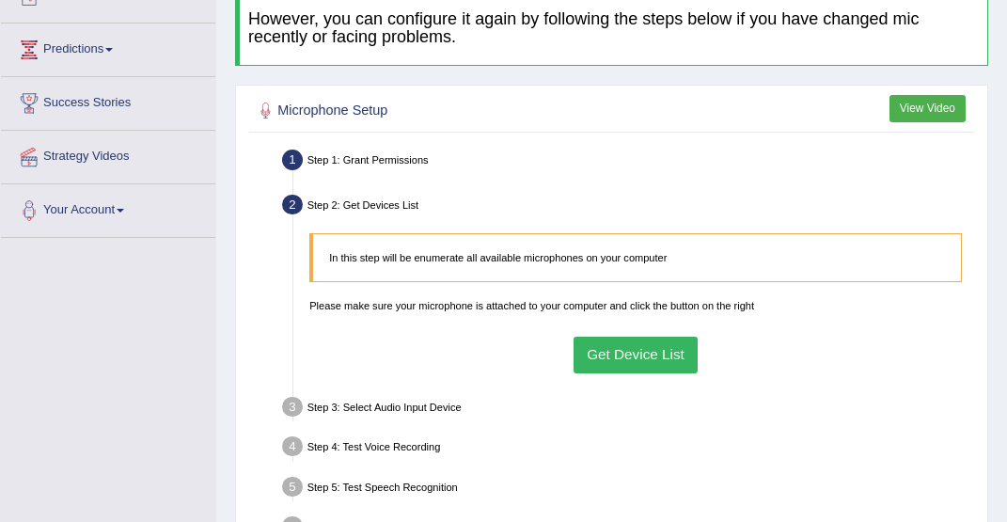
click at [593, 366] on button "Get Device List" at bounding box center [635, 355] width 125 height 37
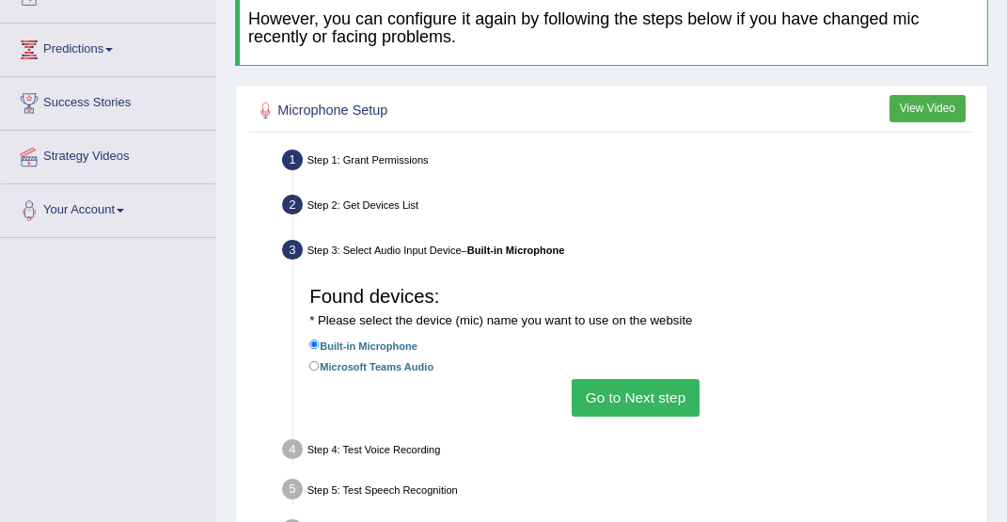
click at [380, 349] on label "Built-in Microphone" at bounding box center [363, 346] width 108 height 18
click at [320, 349] on input "Built-in Microphone" at bounding box center [314, 344] width 10 height 10
click at [640, 407] on button "Go to Next step" at bounding box center [635, 397] width 127 height 37
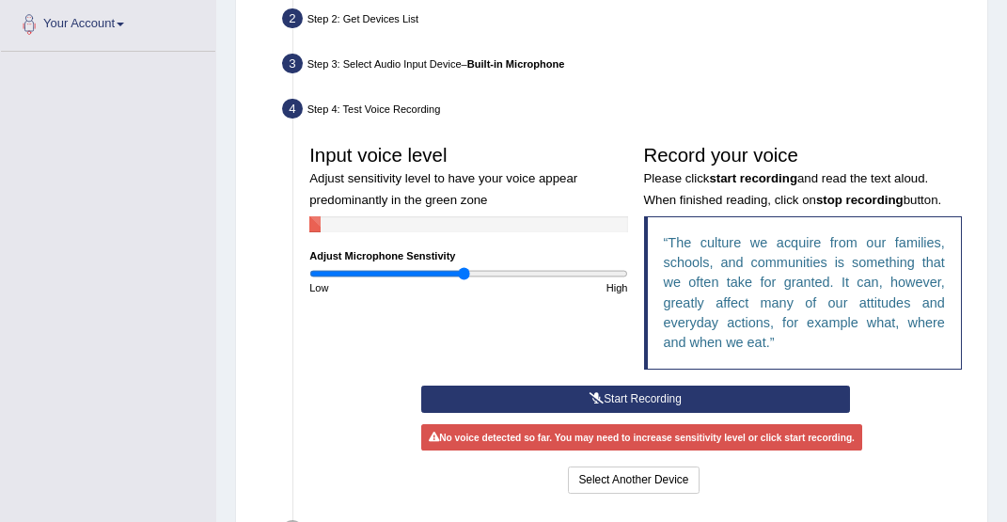
scroll to position [418, 0]
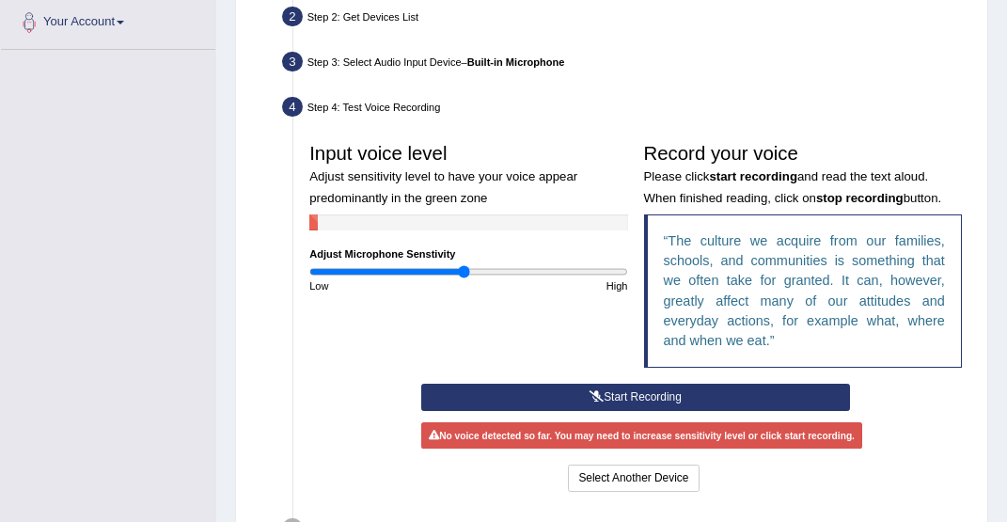
click at [623, 402] on button "Start Recording" at bounding box center [636, 397] width 430 height 27
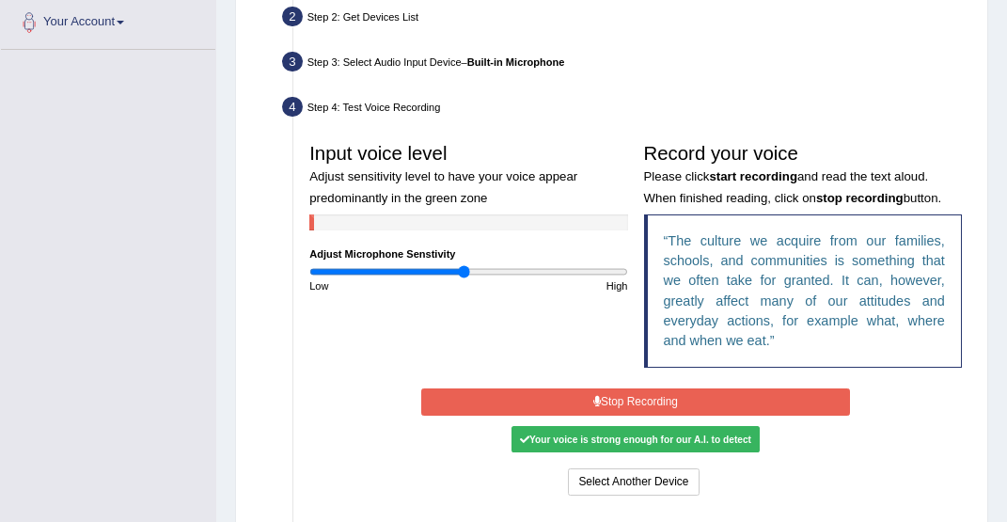
click at [622, 452] on div "Your voice is strong enough for our A.I. to detect" at bounding box center [634, 439] width 247 height 26
click at [620, 409] on button "Stop Recording" at bounding box center [636, 401] width 430 height 27
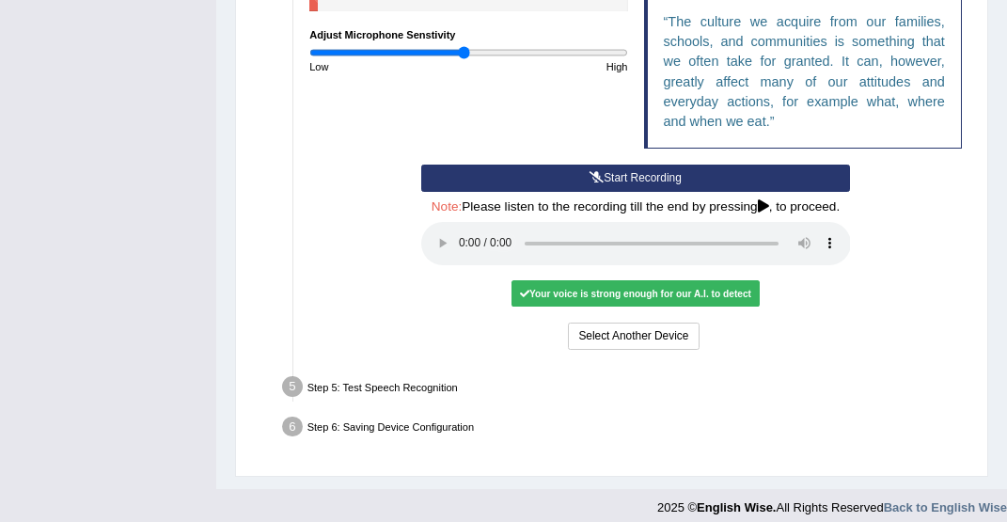
scroll to position [656, 0]
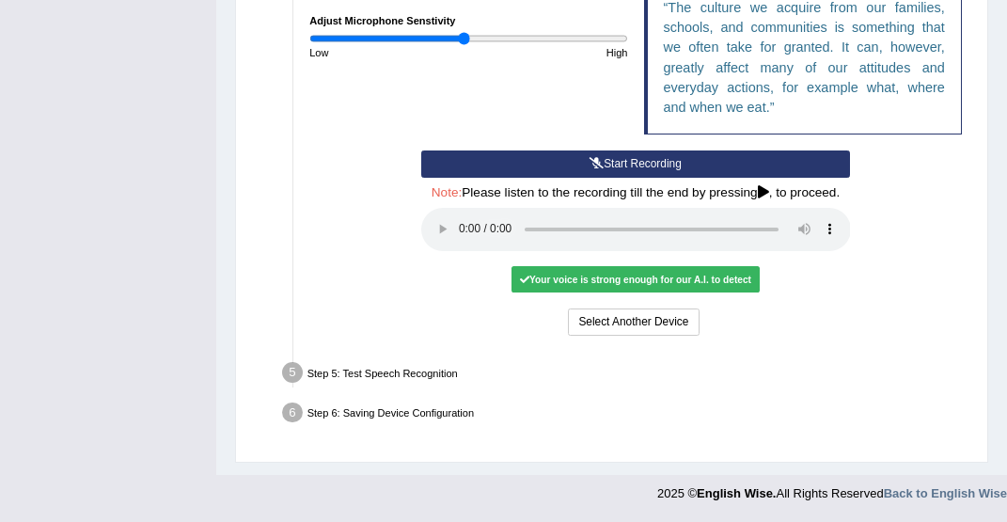
click at [624, 285] on div "Your voice is strong enough for our A.I. to detect" at bounding box center [634, 279] width 247 height 26
click at [462, 242] on audio at bounding box center [636, 229] width 430 height 43
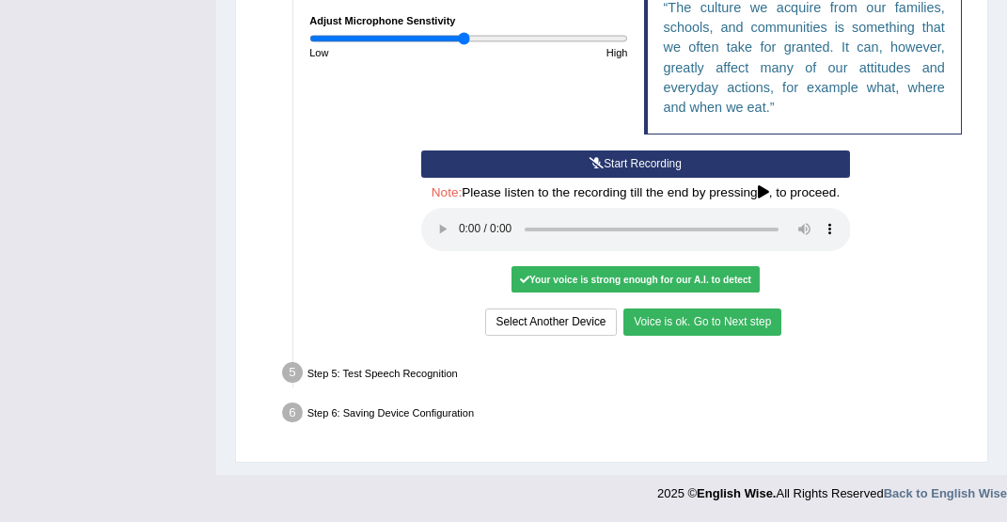
click at [708, 322] on button "Voice is ok. Go to Next step" at bounding box center [702, 321] width 158 height 27
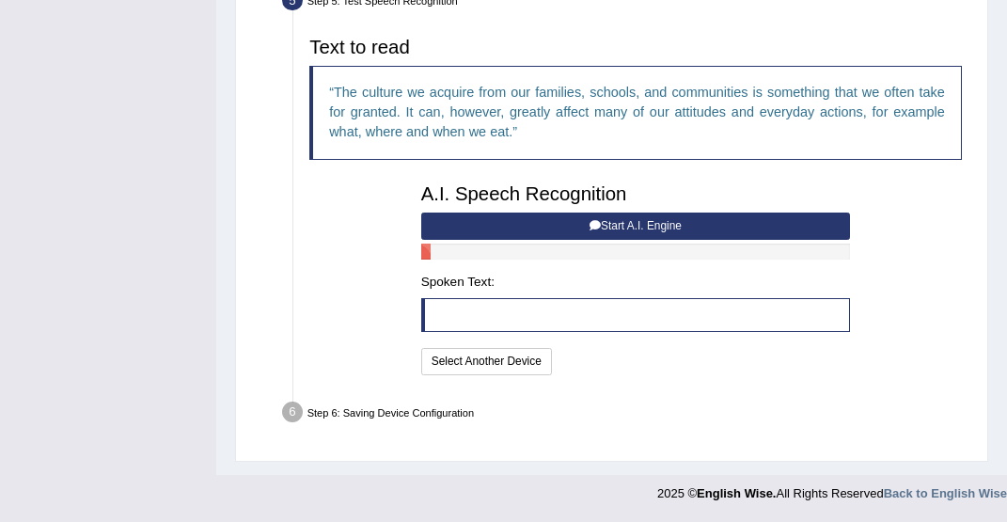
scroll to position [589, 0]
click at [646, 226] on button "Start A.I. Engine" at bounding box center [636, 225] width 430 height 27
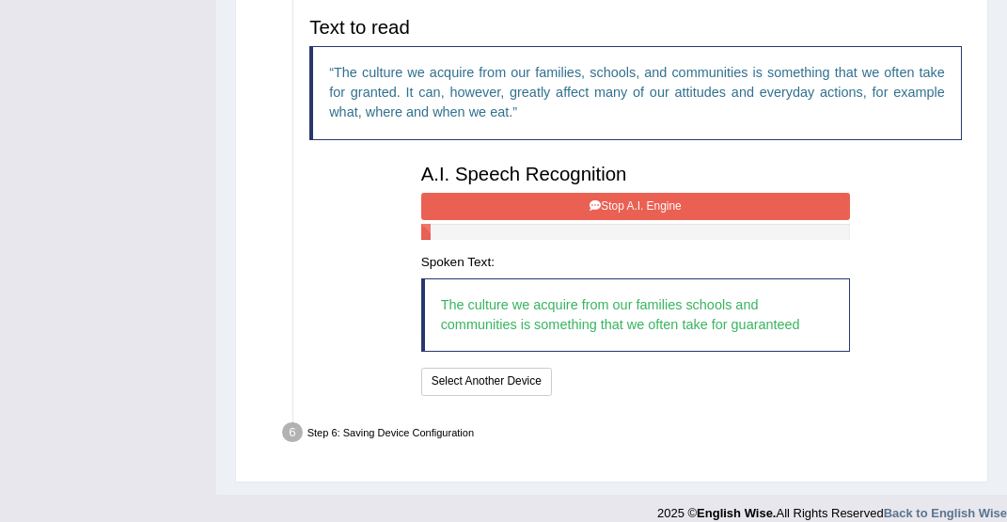
click at [637, 220] on button "Stop A.I. Engine" at bounding box center [636, 206] width 430 height 27
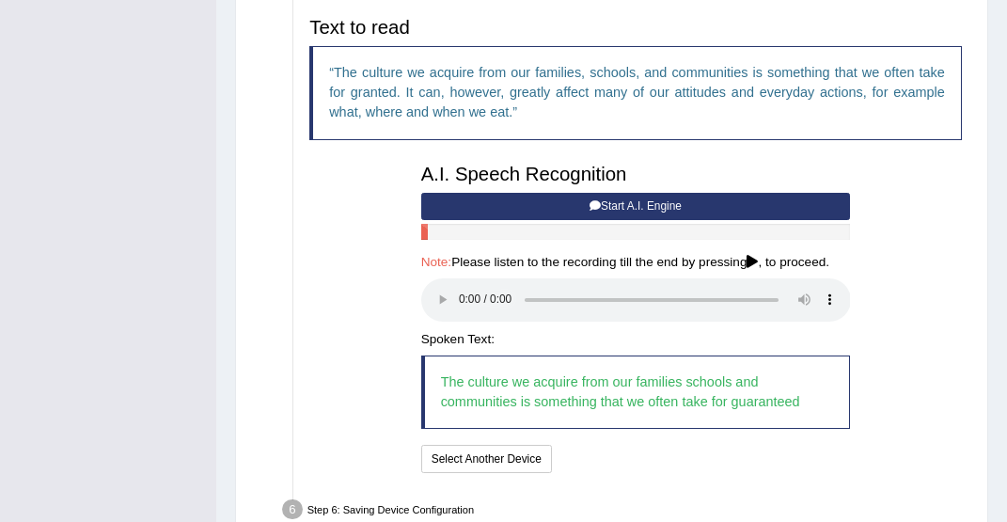
click at [464, 321] on audio at bounding box center [636, 299] width 430 height 43
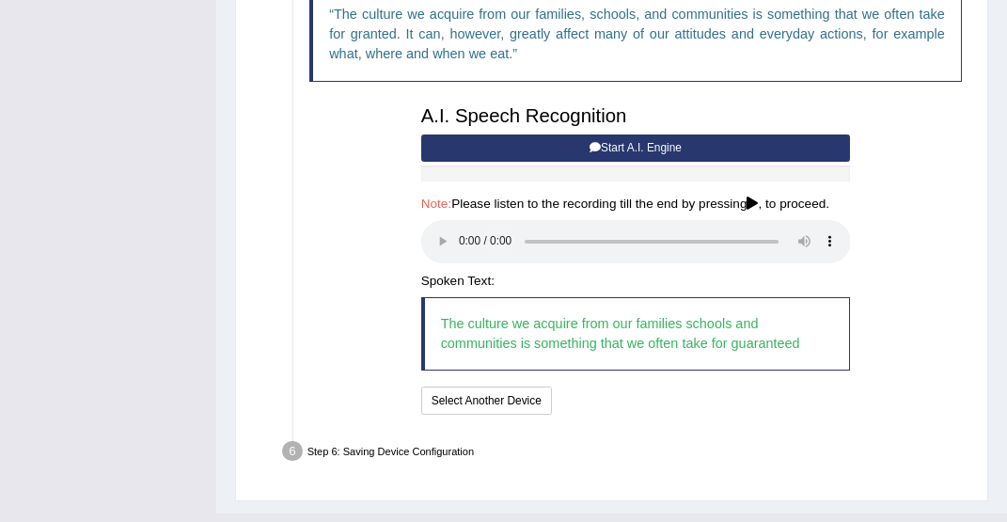
scroll to position [641, 0]
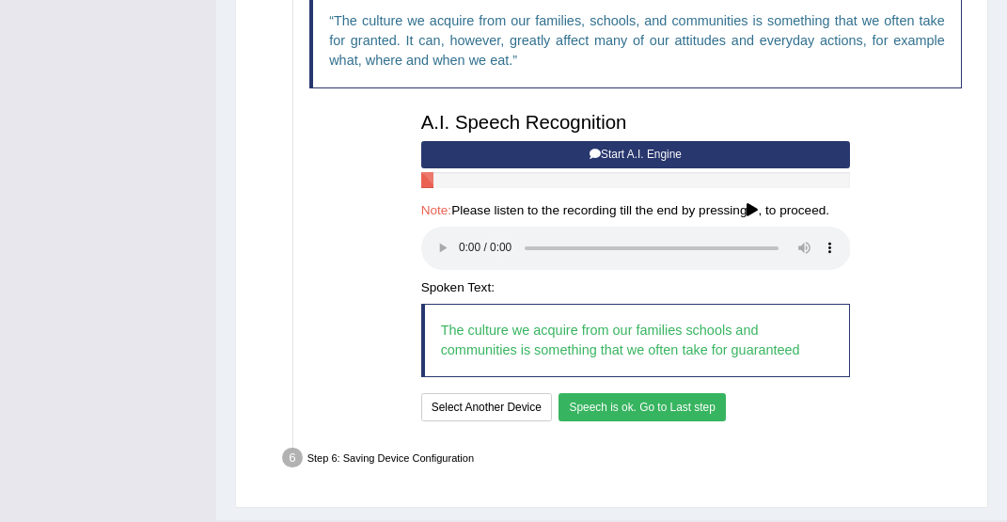
click at [648, 420] on button "Speech is ok. Go to Last step" at bounding box center [641, 406] width 167 height 27
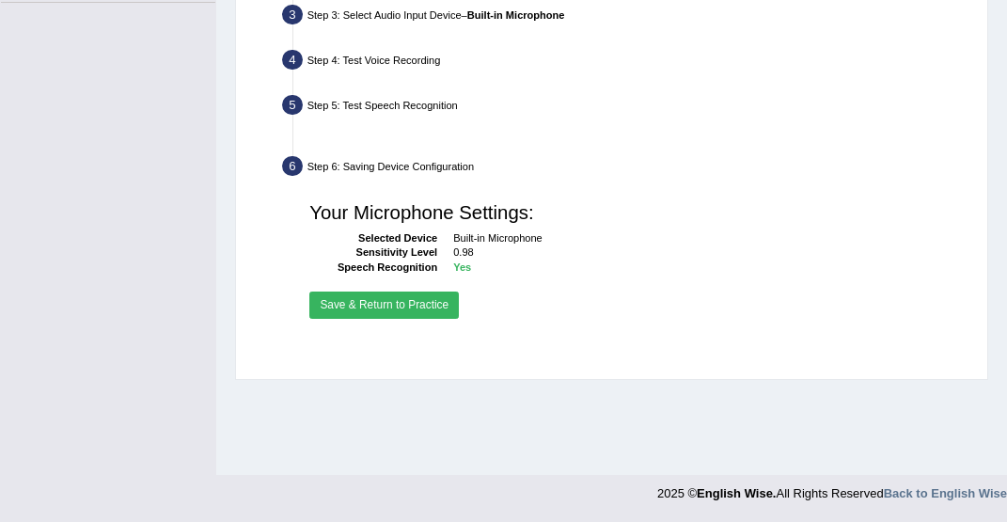
scroll to position [465, 0]
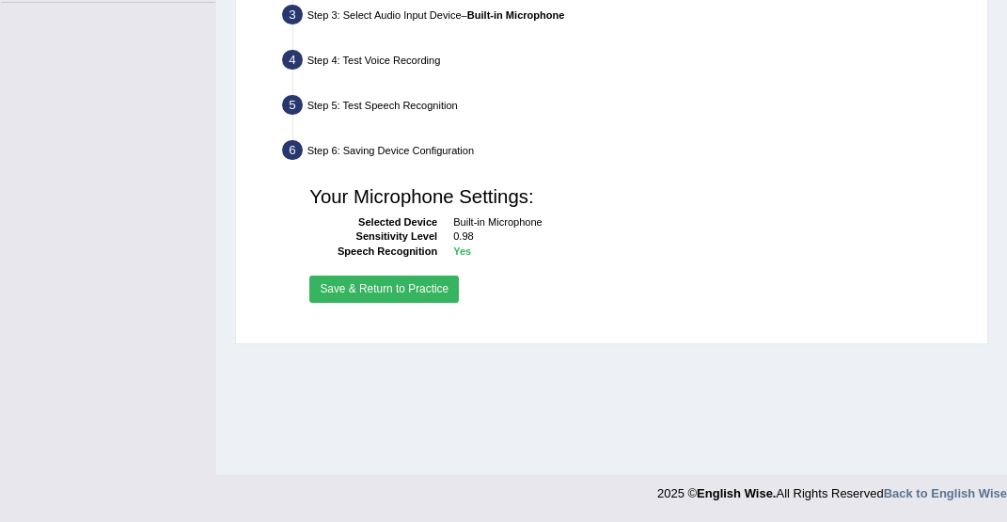
click at [421, 303] on button "Save & Return to Practice" at bounding box center [383, 288] width 149 height 27
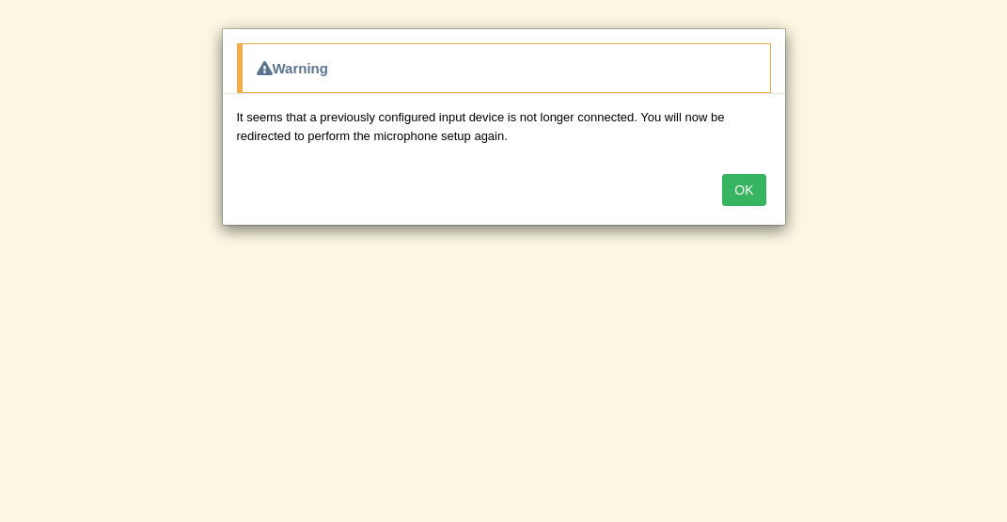
click at [751, 193] on button "OK" at bounding box center [743, 190] width 43 height 32
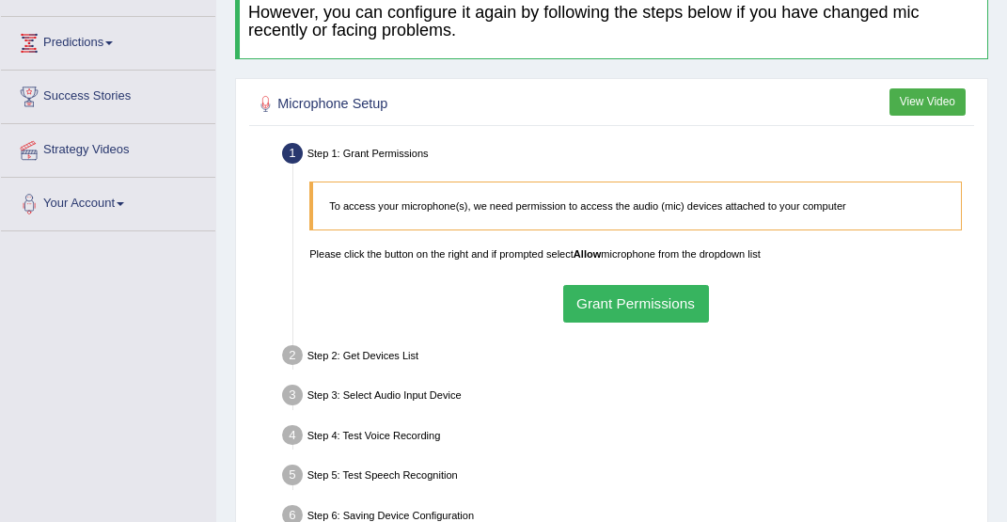
scroll to position [239, 0]
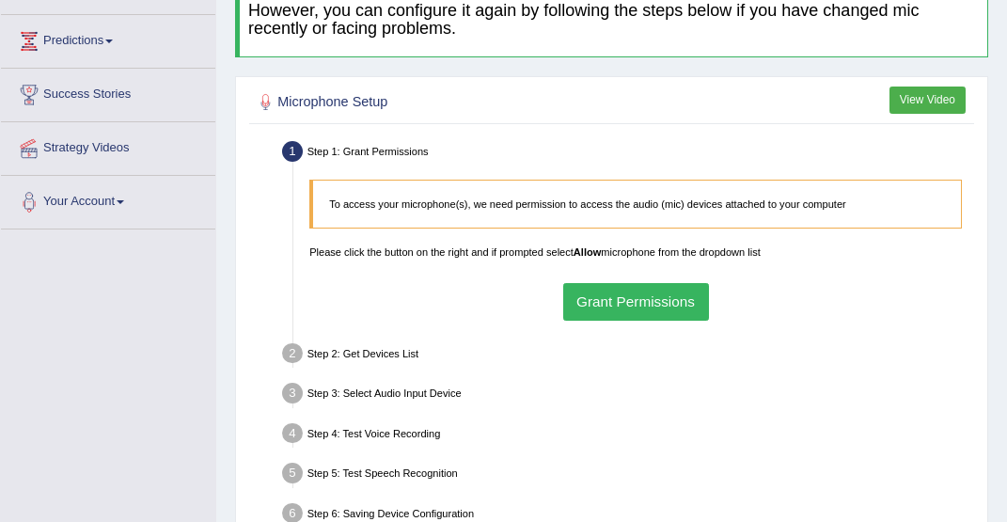
click at [626, 309] on button "Grant Permissions" at bounding box center [636, 301] width 146 height 37
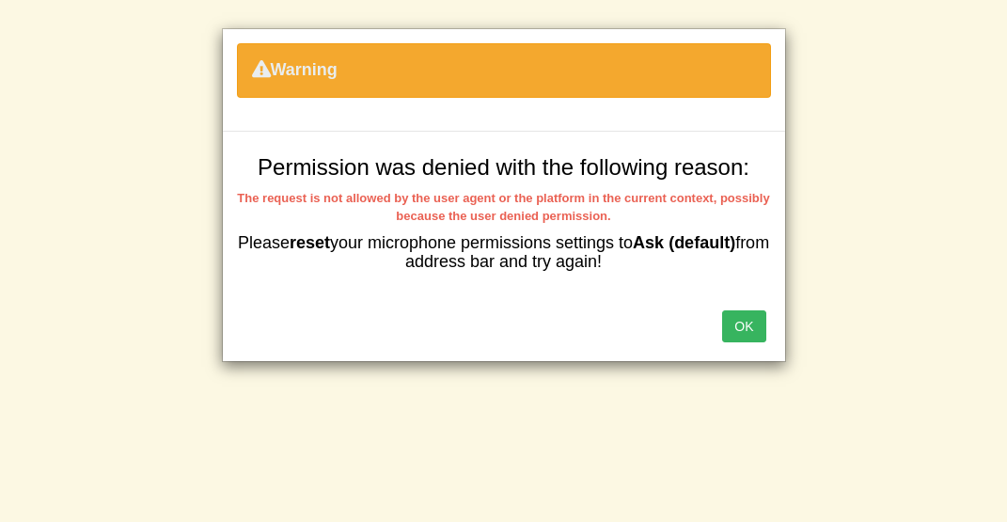
click at [748, 323] on button "OK" at bounding box center [743, 326] width 43 height 32
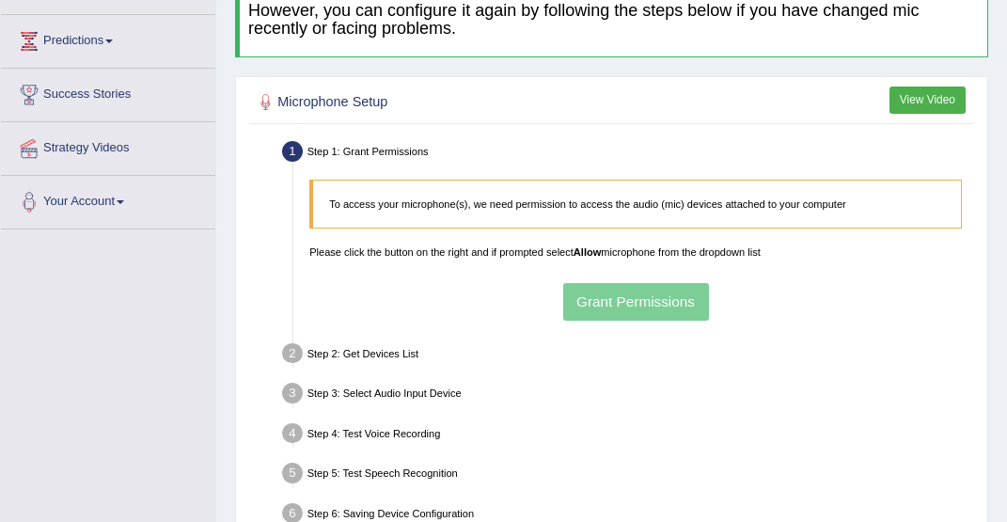
click at [661, 304] on div "To access your microphone(s), we need permission to access the audio (mic) devi…" at bounding box center [636, 249] width 668 height 157
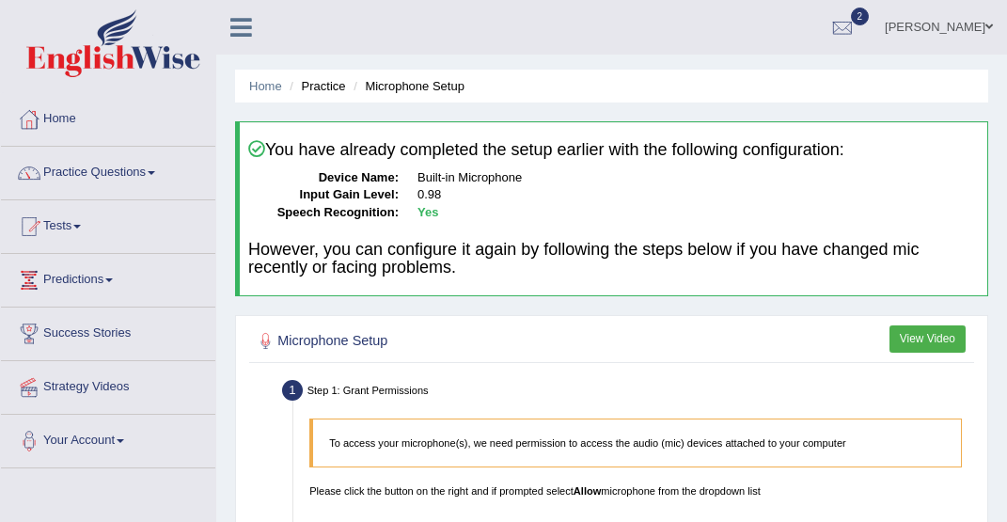
scroll to position [239, 0]
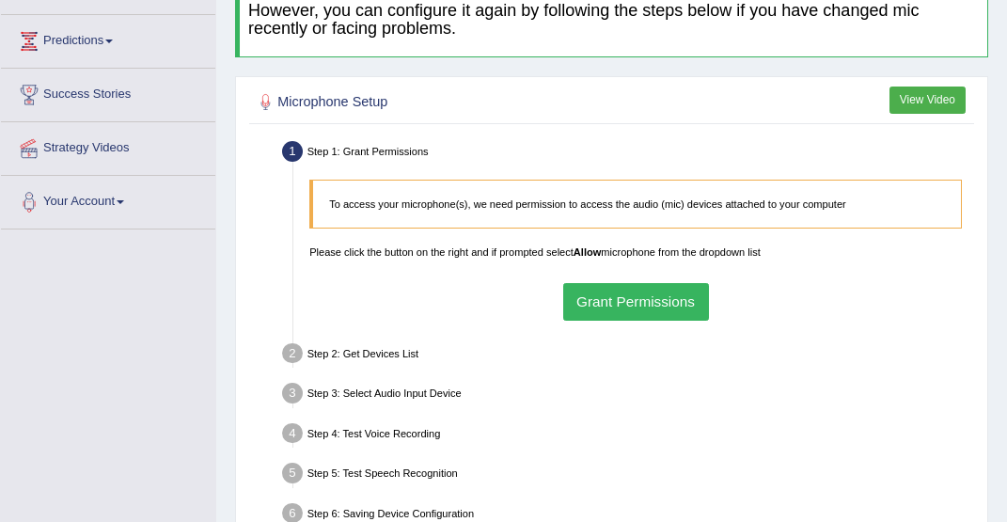
click at [651, 301] on button "Grant Permissions" at bounding box center [636, 301] width 146 height 37
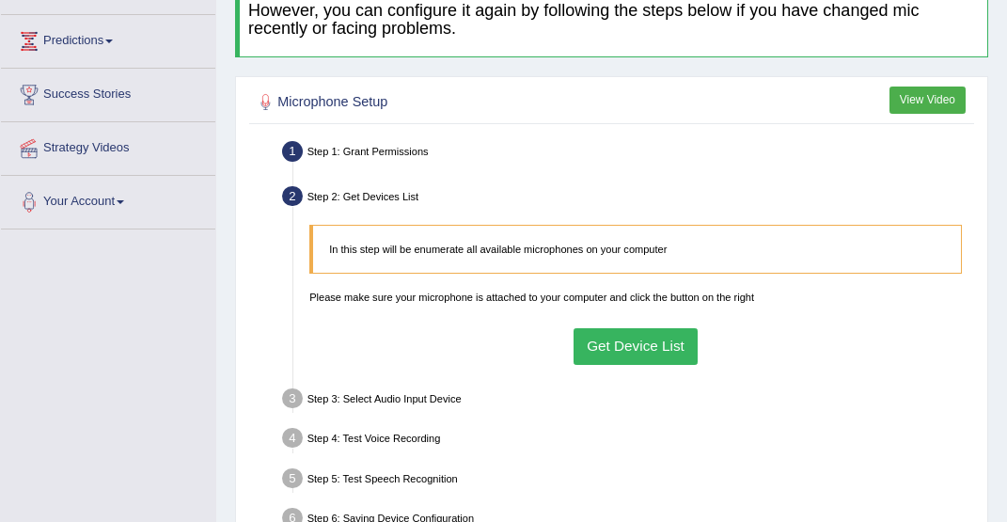
click at [625, 346] on button "Get Device List" at bounding box center [635, 346] width 125 height 37
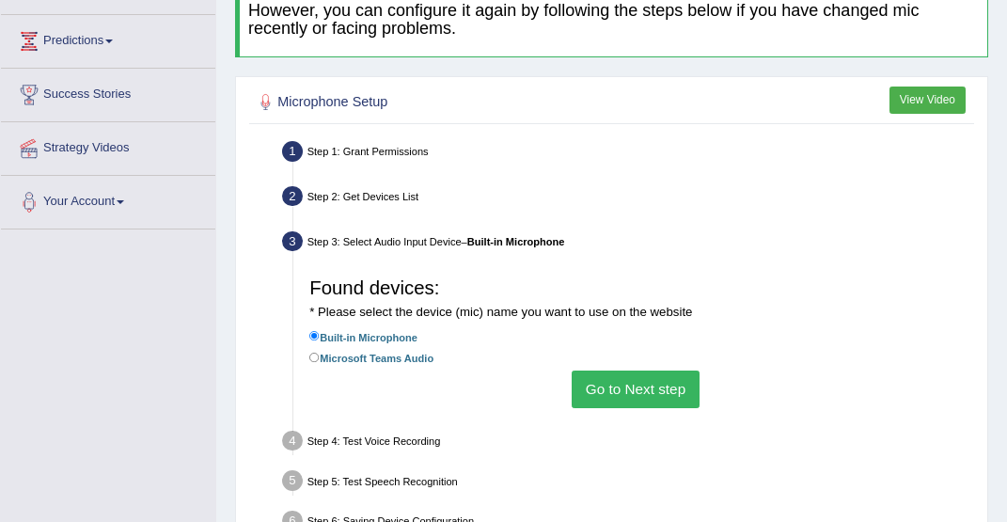
click at [616, 387] on button "Go to Next step" at bounding box center [635, 388] width 127 height 37
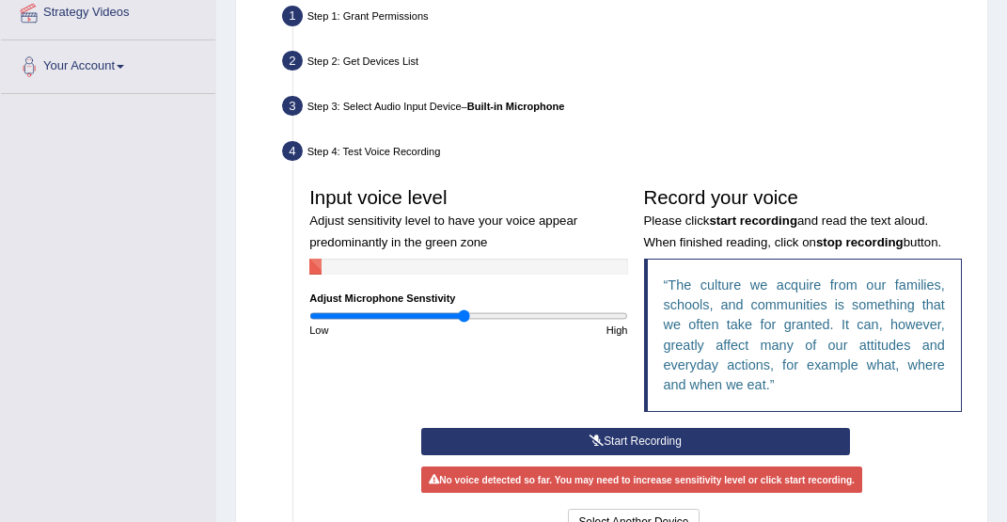
scroll to position [377, 0]
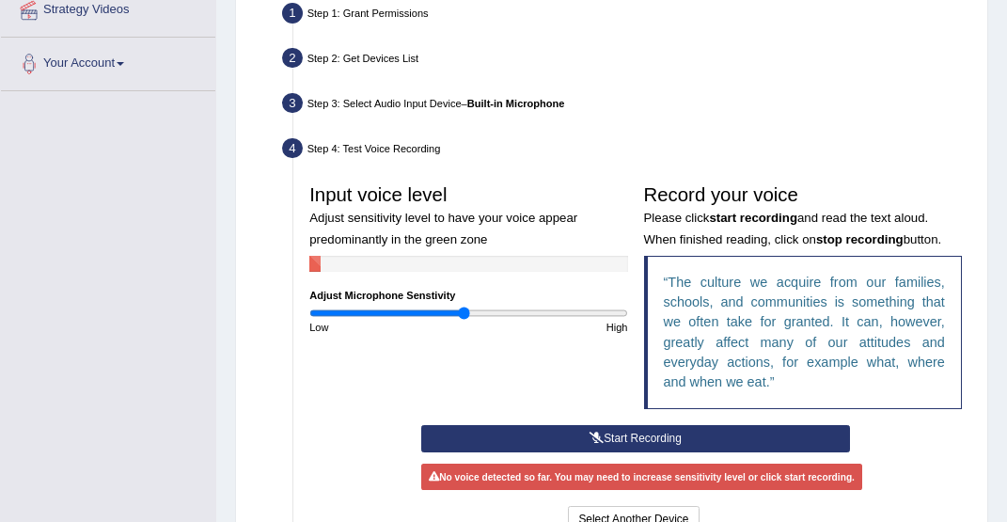
click at [562, 449] on button "Start Recording" at bounding box center [636, 438] width 430 height 27
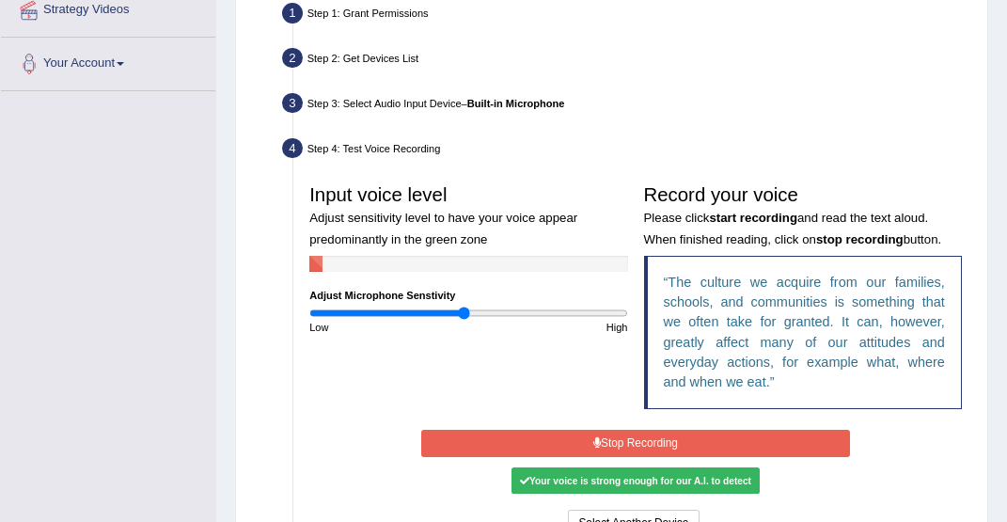
click at [634, 445] on button "Stop Recording" at bounding box center [636, 443] width 430 height 27
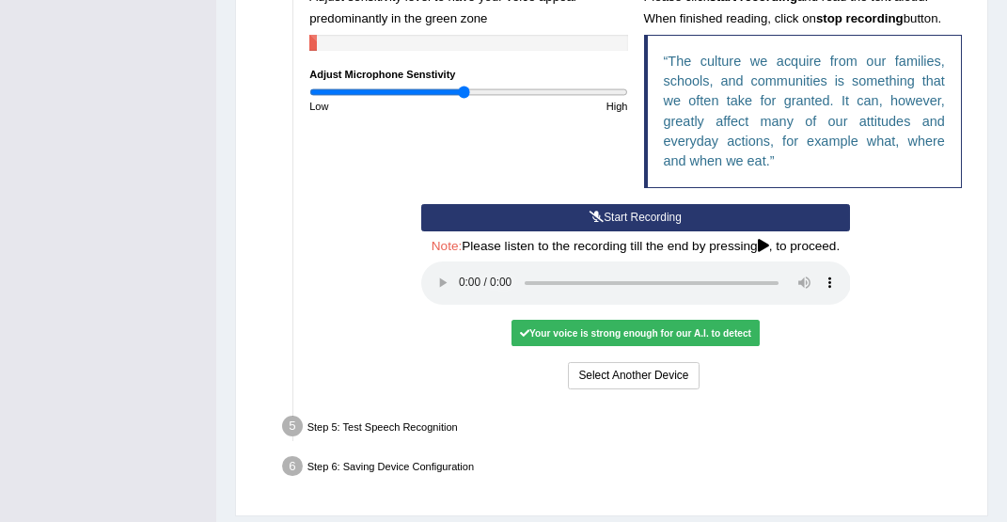
scroll to position [612, 0]
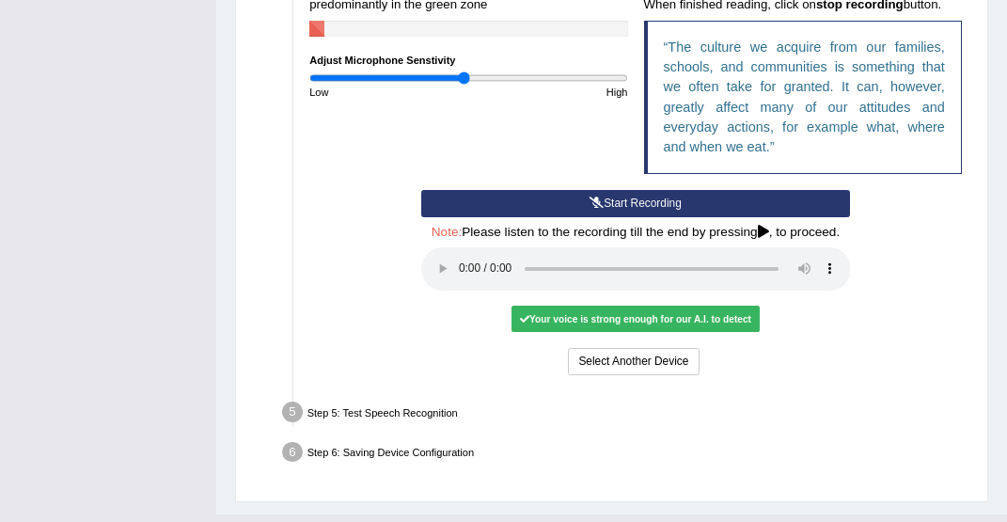
click at [460, 281] on audio at bounding box center [636, 268] width 430 height 43
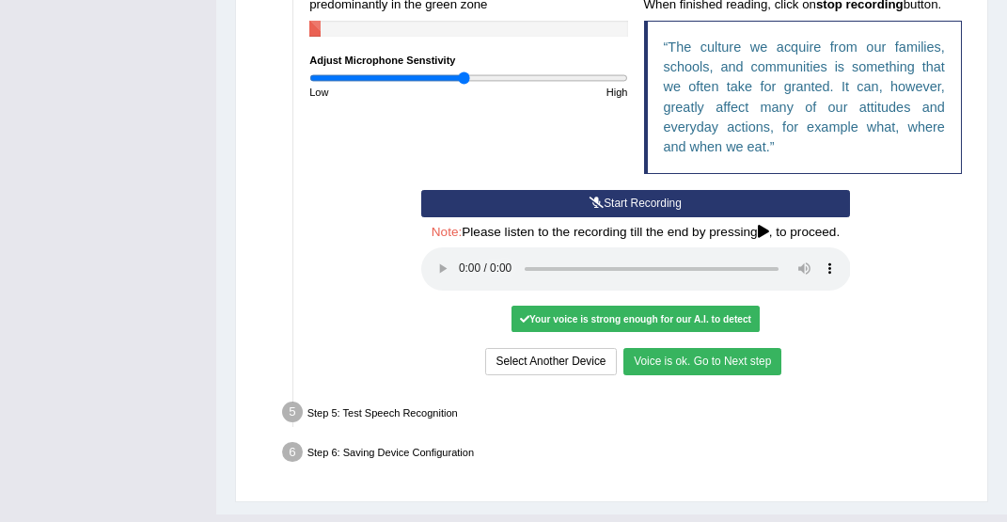
click at [684, 372] on button "Voice is ok. Go to Next step" at bounding box center [702, 361] width 158 height 27
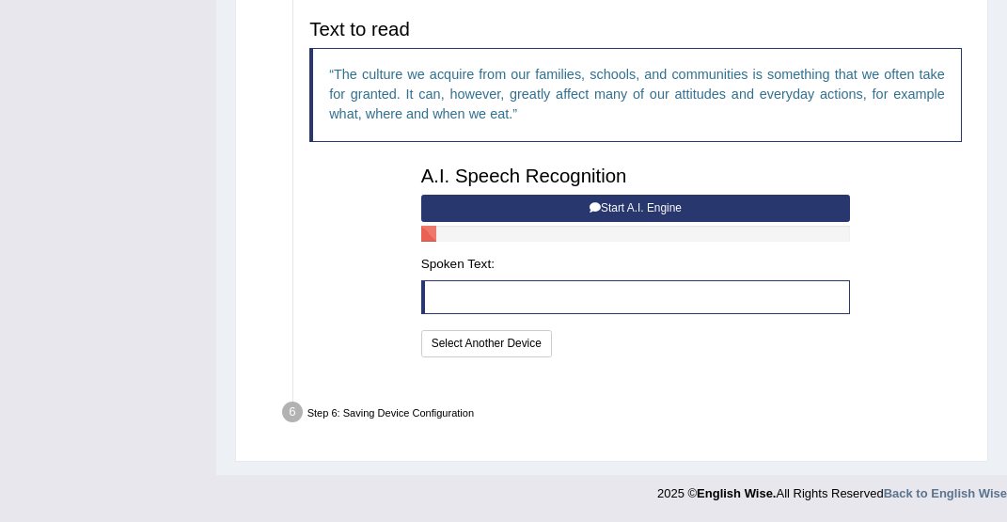
scroll to position [589, 0]
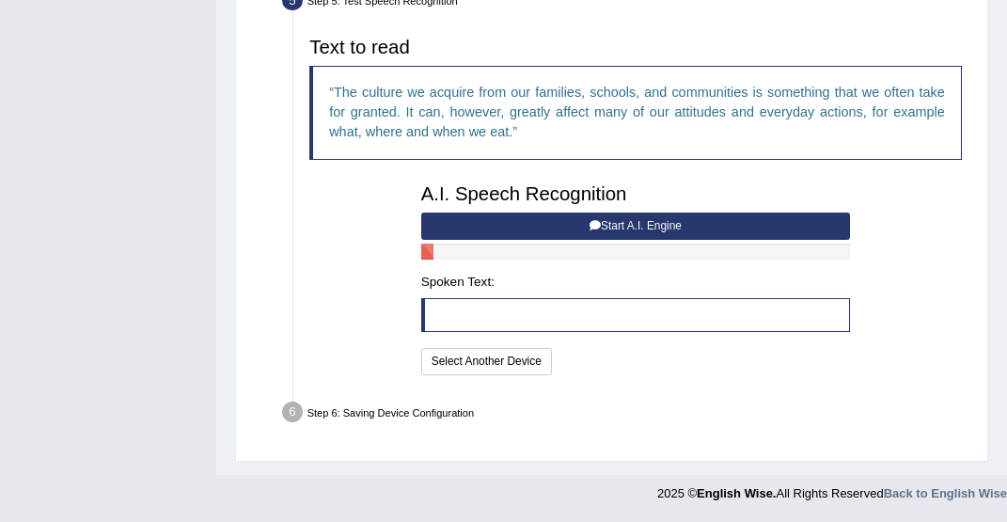
click at [617, 224] on button "Start A.I. Engine" at bounding box center [636, 225] width 430 height 27
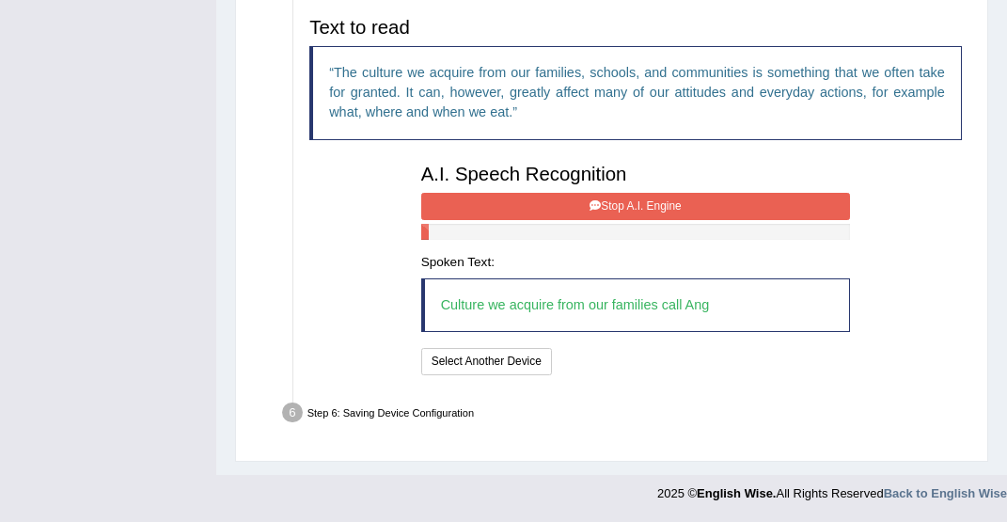
click at [641, 217] on button "Stop A.I. Engine" at bounding box center [636, 206] width 430 height 27
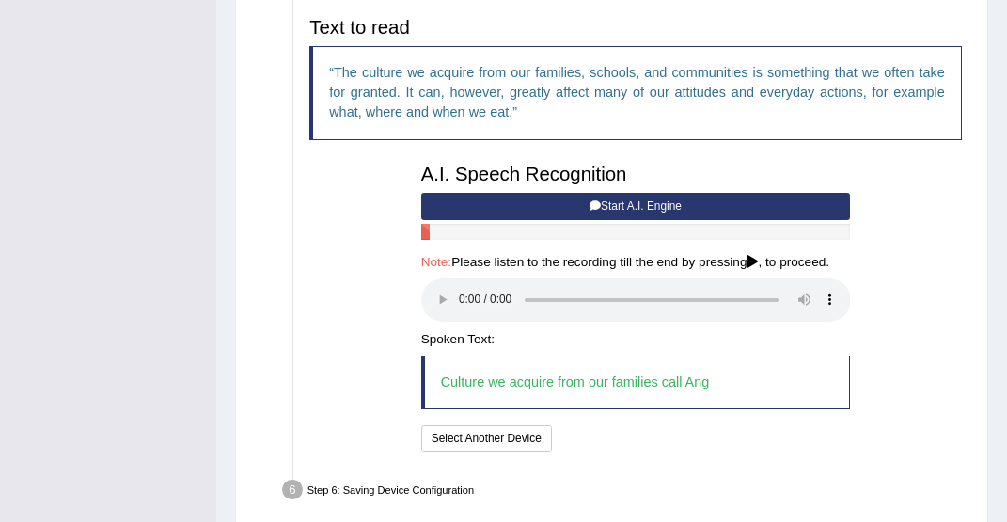
click at [463, 321] on audio at bounding box center [636, 299] width 430 height 43
click at [694, 452] on button "Speech is ok. Go to Last step" at bounding box center [641, 438] width 167 height 27
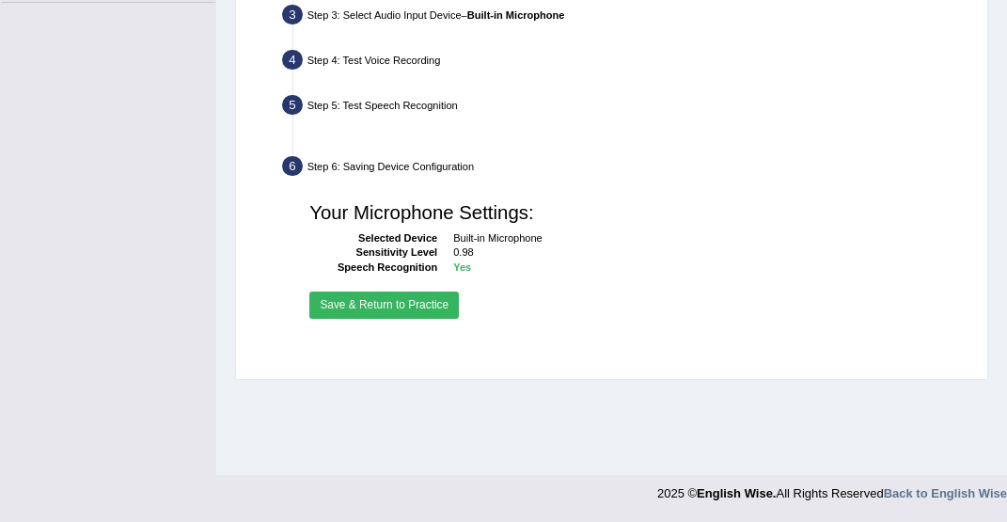
scroll to position [465, 0]
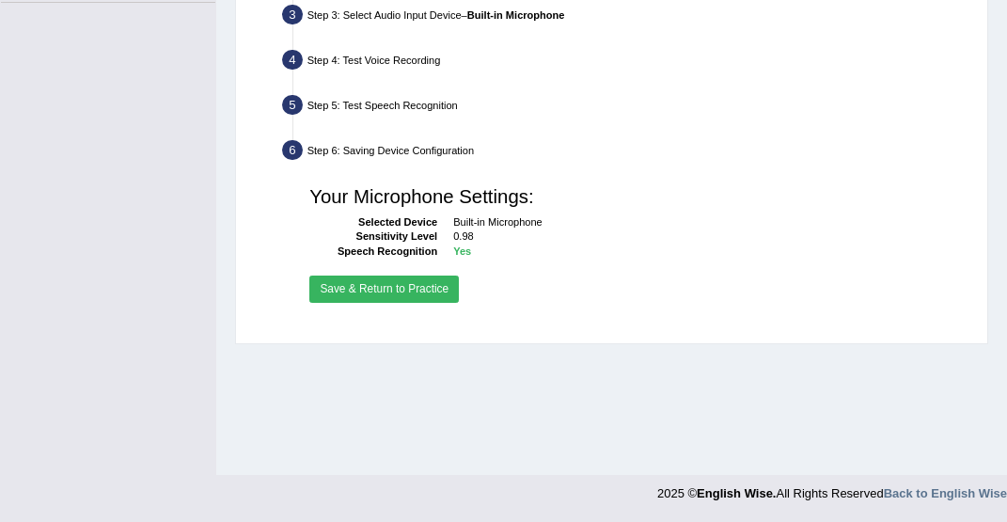
click at [420, 303] on button "Save & Return to Practice" at bounding box center [383, 288] width 149 height 27
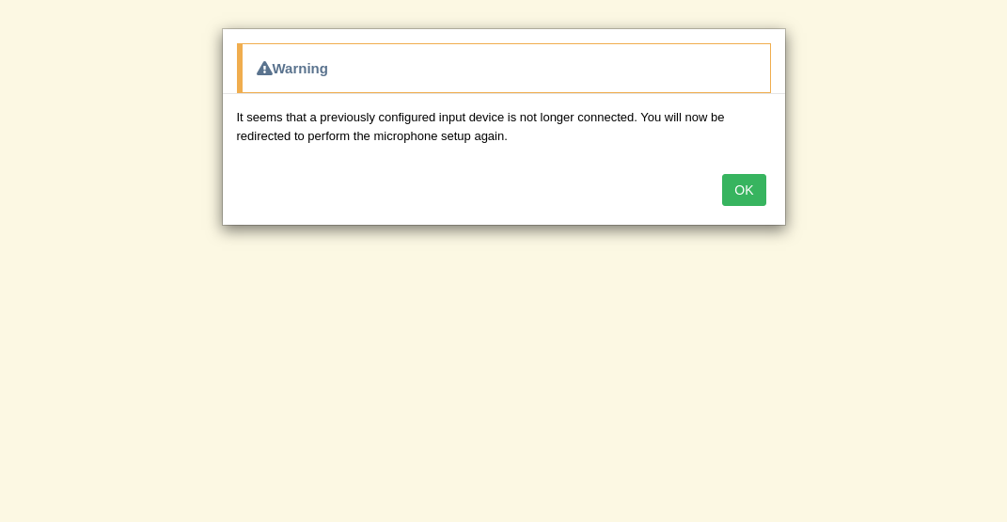
click at [746, 175] on button "OK" at bounding box center [743, 190] width 43 height 32
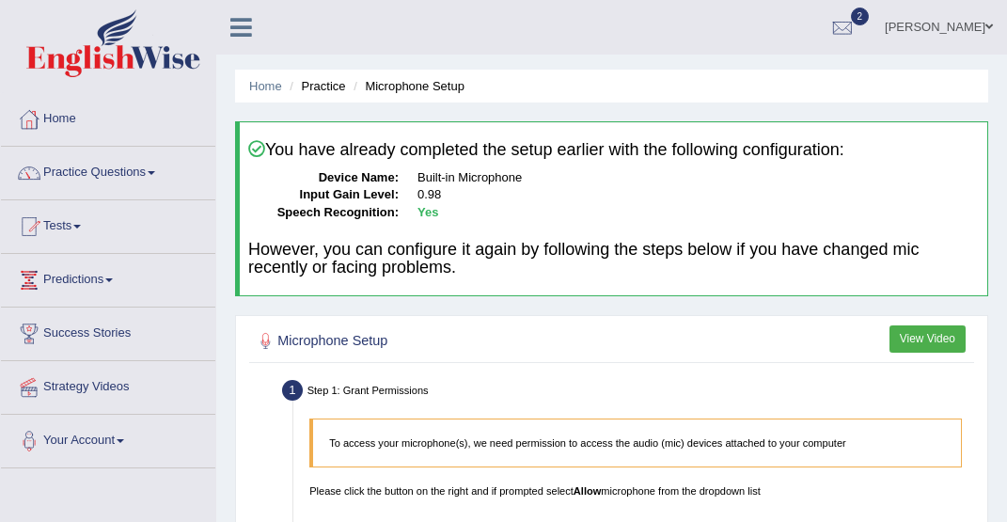
click at [337, 90] on li "Practice" at bounding box center [315, 86] width 60 height 18
click at [79, 120] on link "Home" at bounding box center [108, 116] width 214 height 47
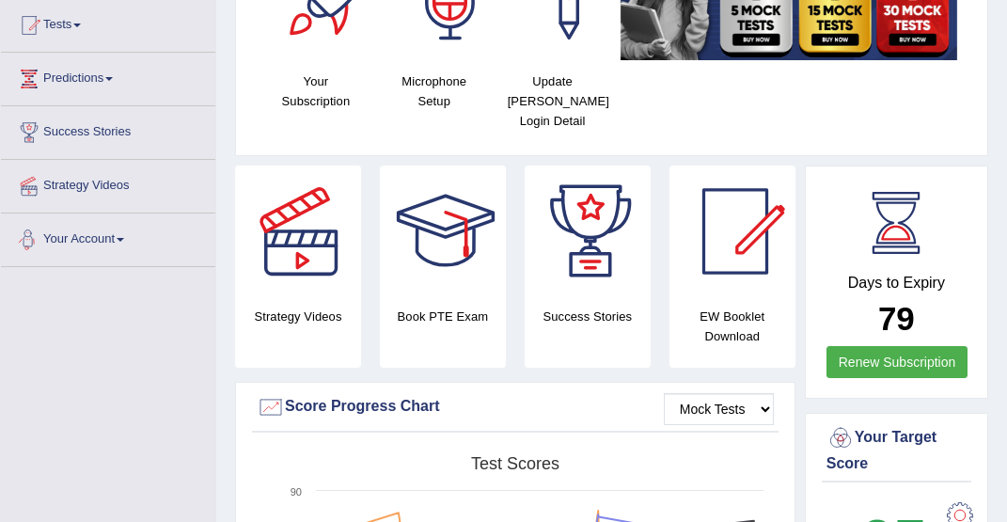
scroll to position [184, 0]
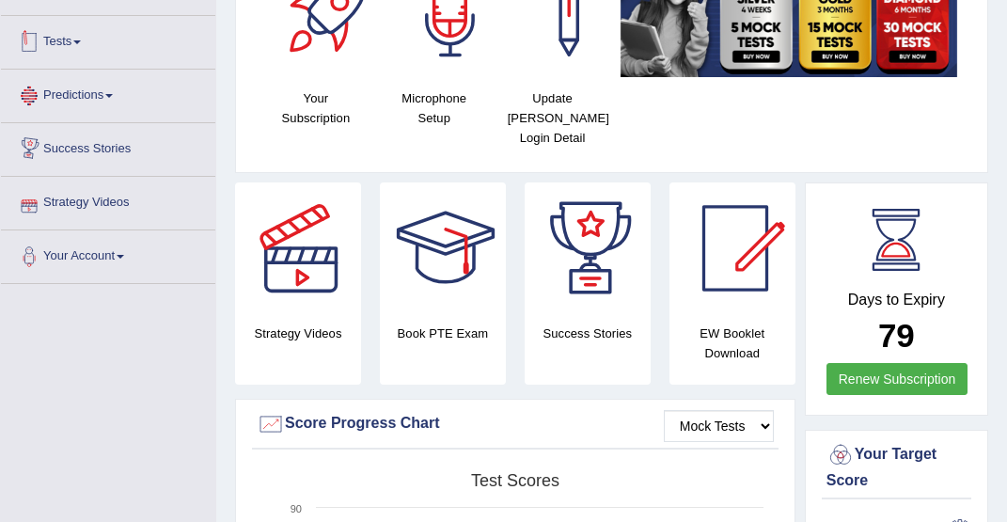
click at [71, 56] on link "Tests" at bounding box center [108, 39] width 214 height 47
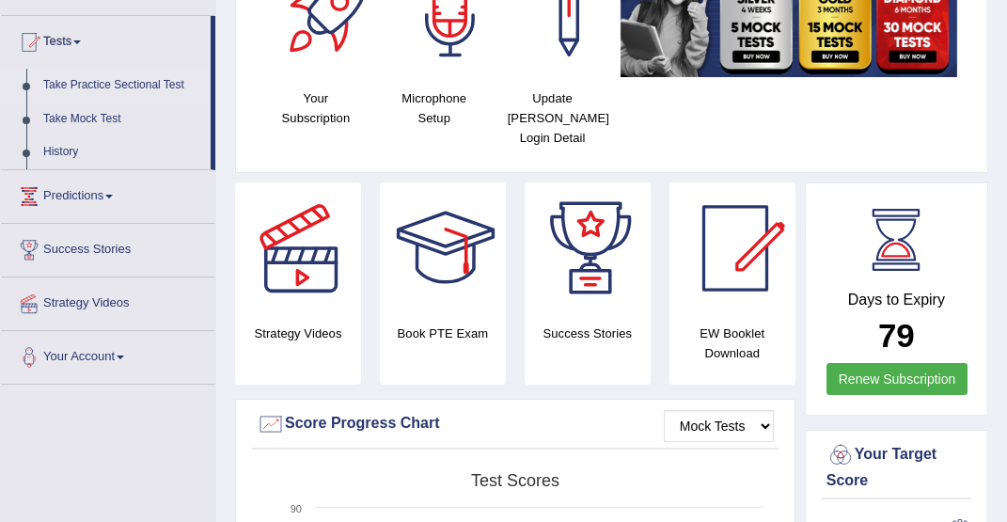
click at [104, 86] on link "Take Practice Sectional Test" at bounding box center [123, 86] width 176 height 34
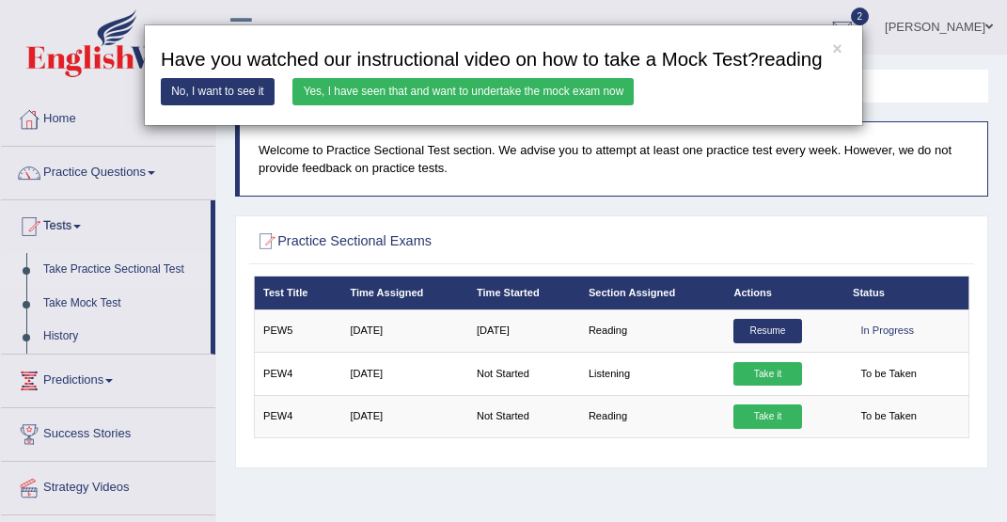
click at [590, 105] on link "Yes, I have seen that and want to undertake the mock exam now" at bounding box center [462, 91] width 341 height 27
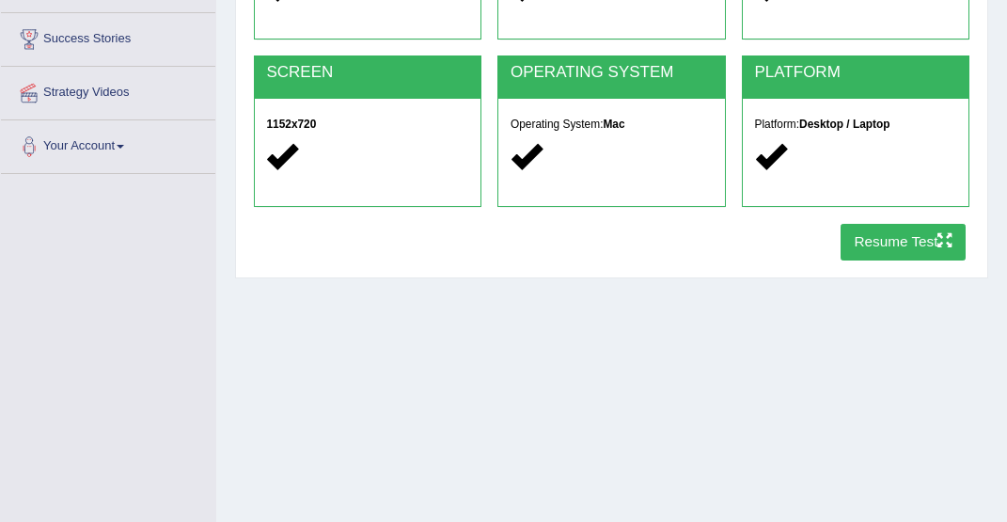
scroll to position [296, 0]
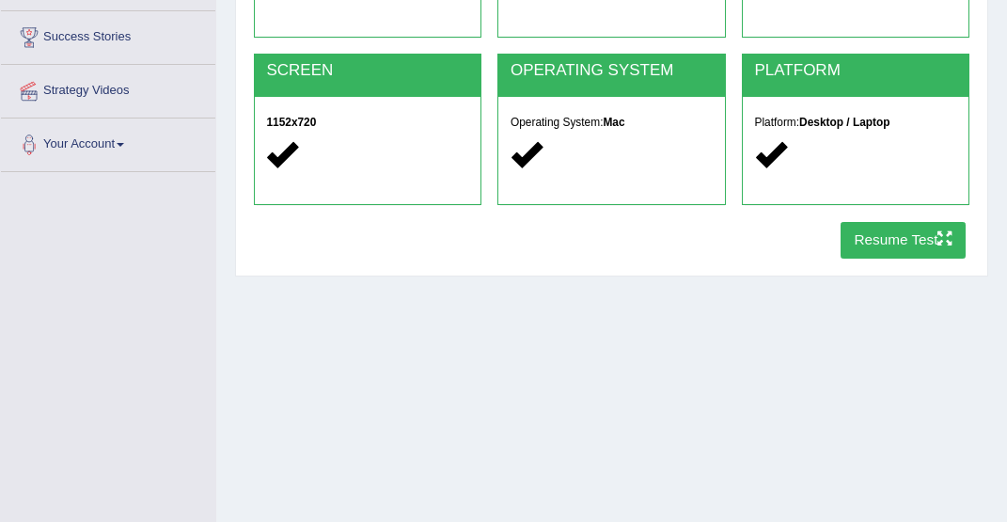
click at [890, 253] on button "Resume Test" at bounding box center [902, 240] width 125 height 37
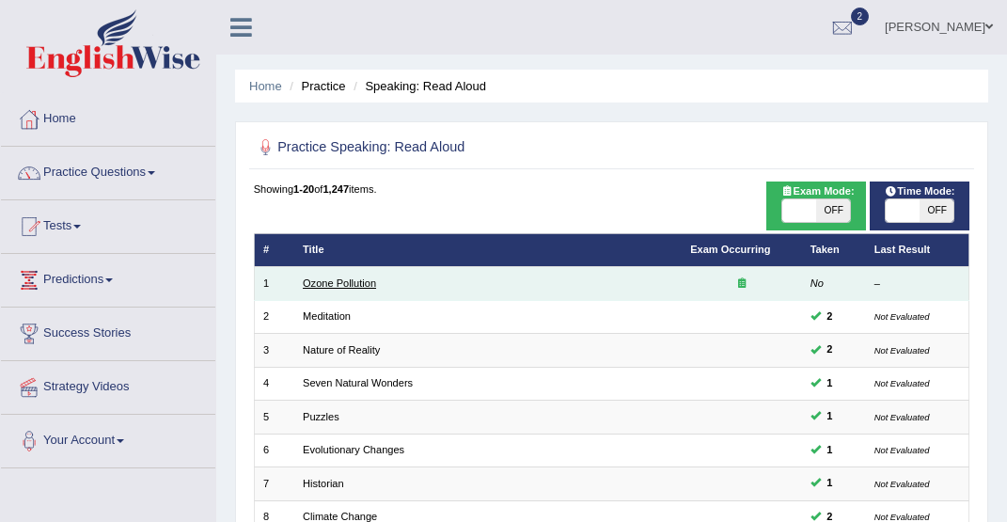
click at [350, 289] on link "Ozone Pollution" at bounding box center [339, 282] width 73 height 11
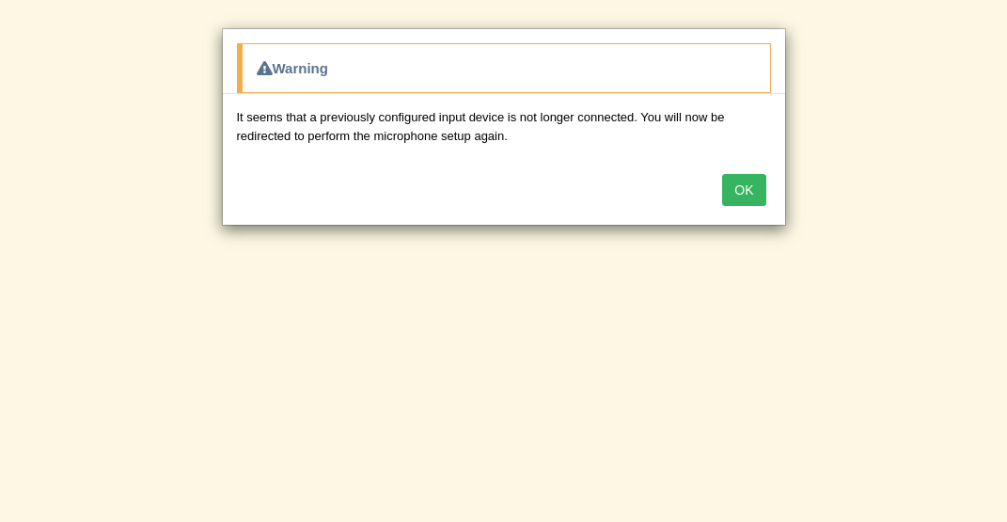
click at [752, 192] on button "OK" at bounding box center [743, 190] width 43 height 32
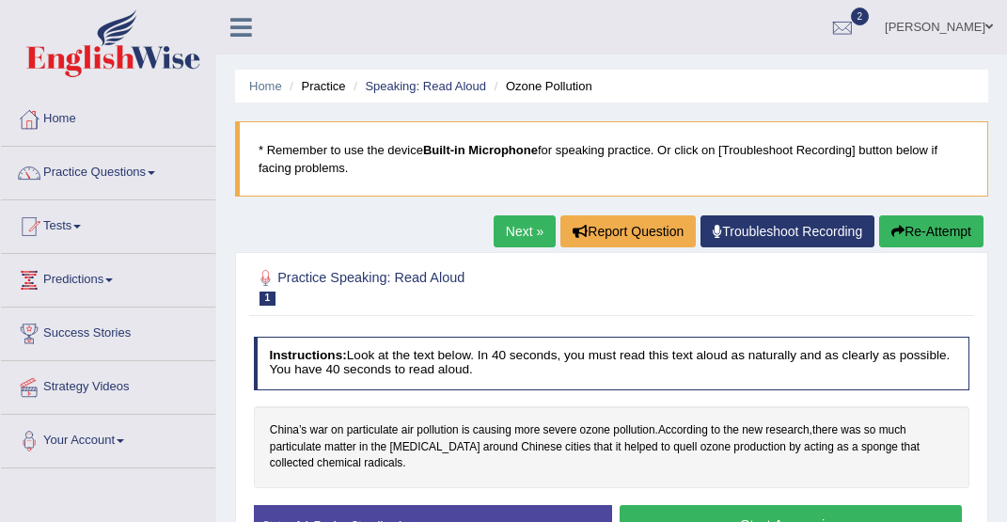
click at [752, 192] on div "OK" at bounding box center [504, 159] width 562 height 66
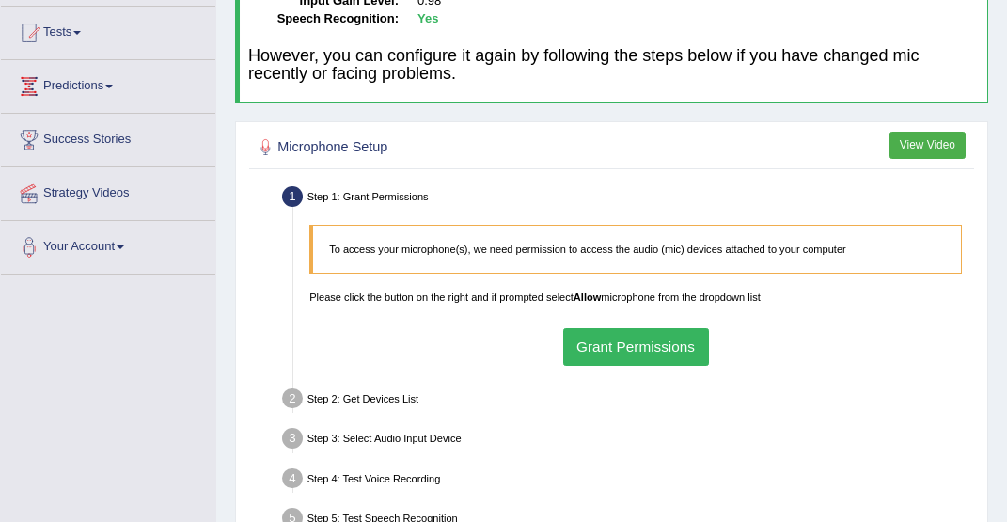
scroll to position [196, 0]
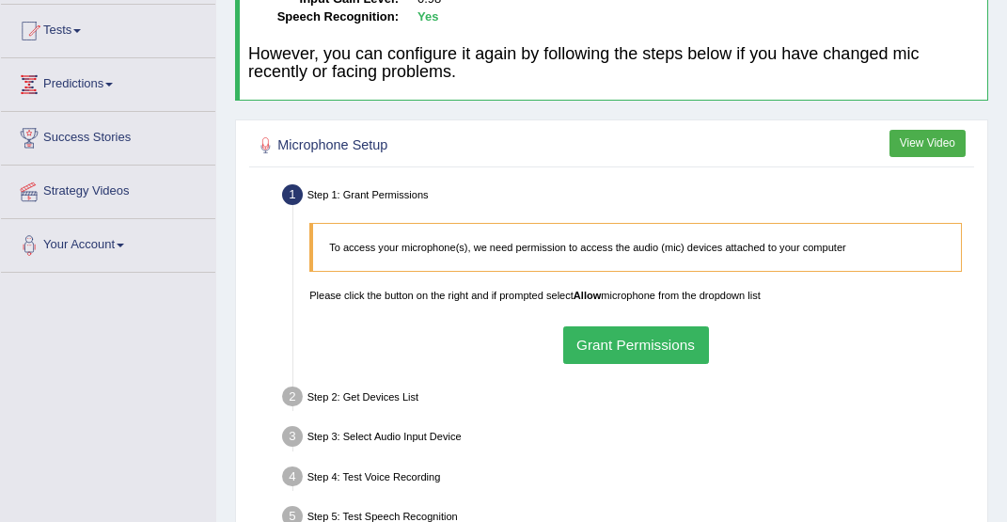
click at [932, 140] on button "View Video" at bounding box center [927, 143] width 76 height 27
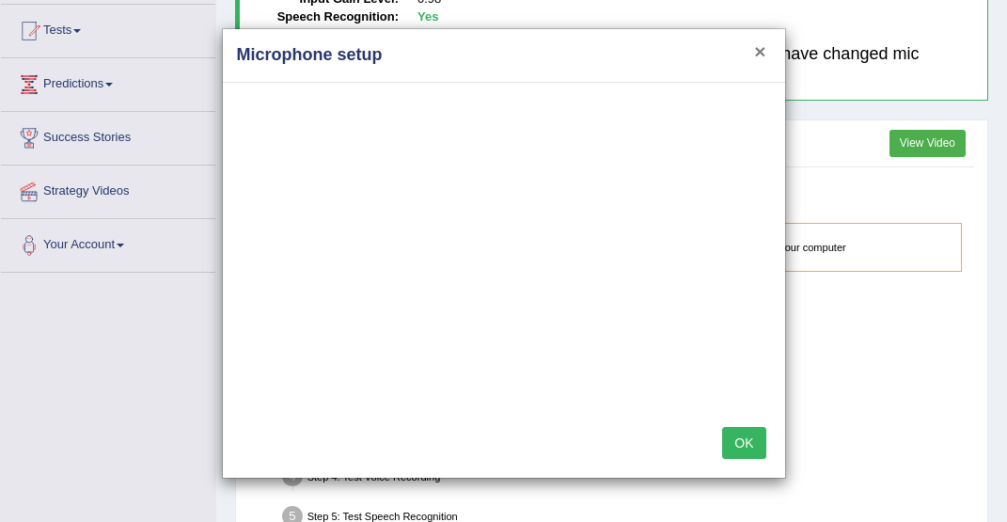
click at [758, 56] on button "×" at bounding box center [759, 51] width 11 height 20
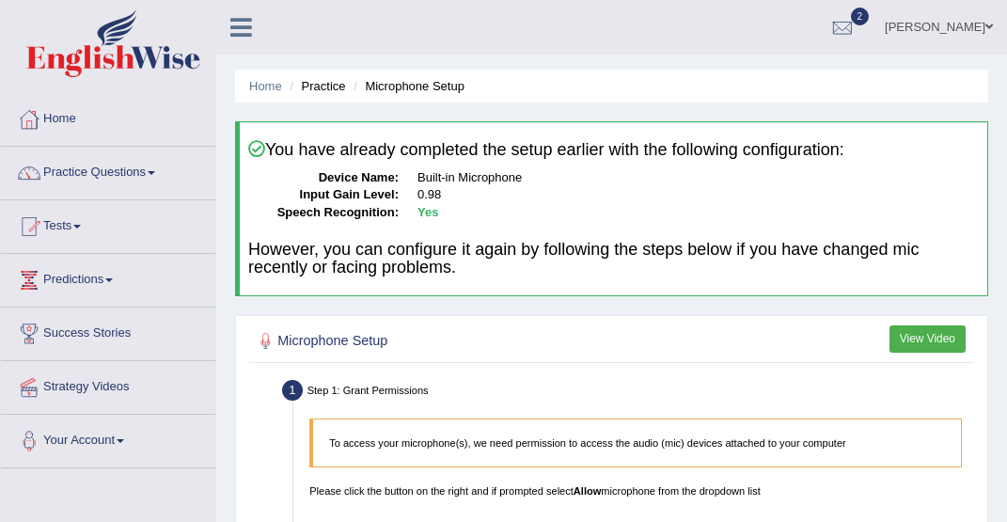
scroll to position [0, 0]
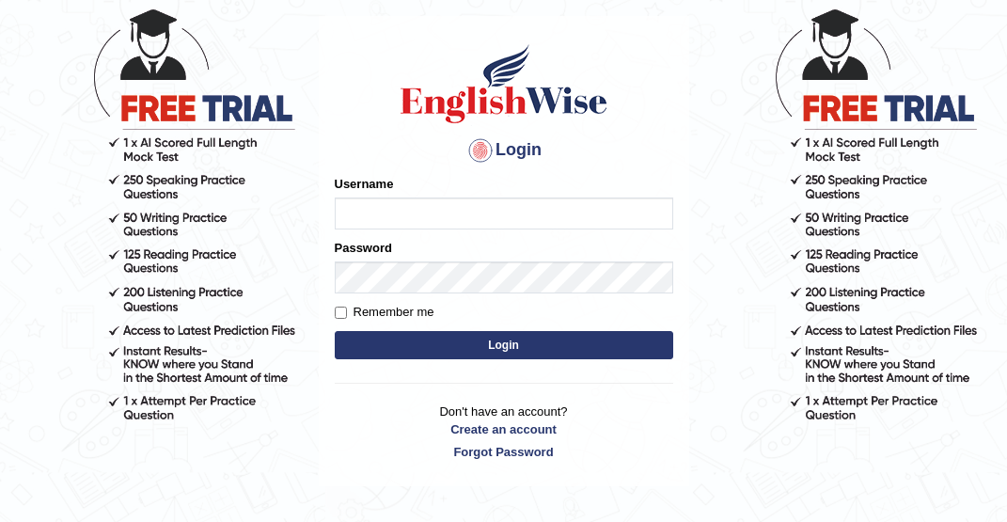
scroll to position [88, 0]
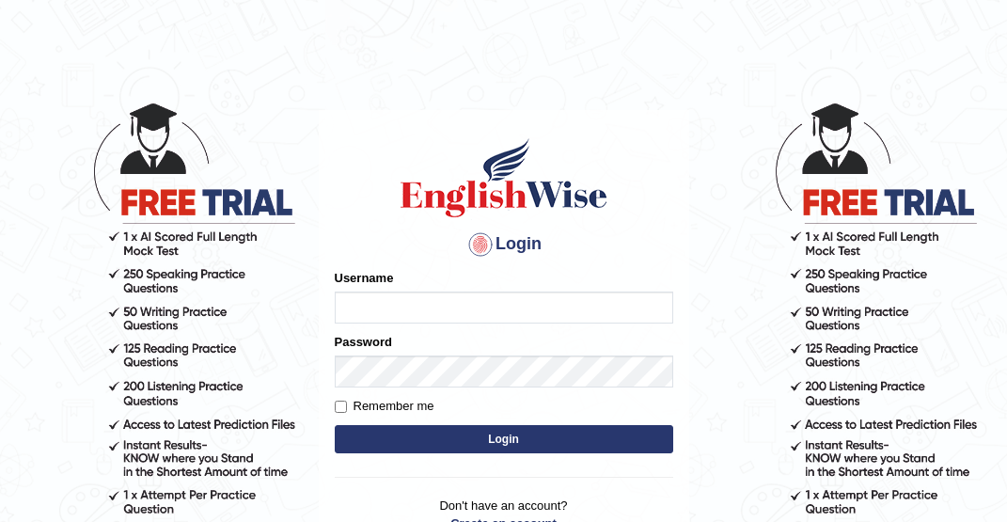
scroll to position [88, 0]
